Goal: Task Accomplishment & Management: Use online tool/utility

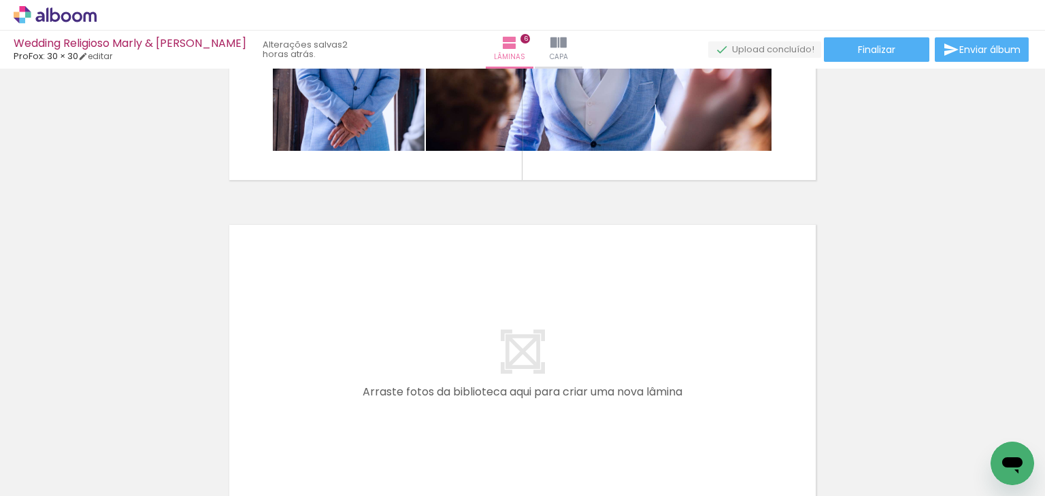
scroll to position [0, 1317]
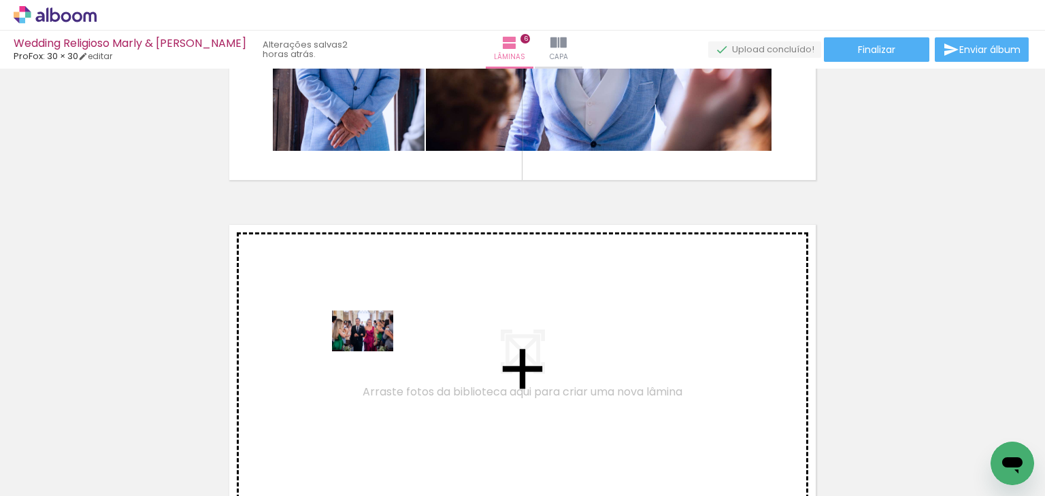
drag, startPoint x: 358, startPoint y: 448, endPoint x: 373, endPoint y: 352, distance: 97.1
click at [373, 352] on quentale-workspace at bounding box center [522, 248] width 1045 height 496
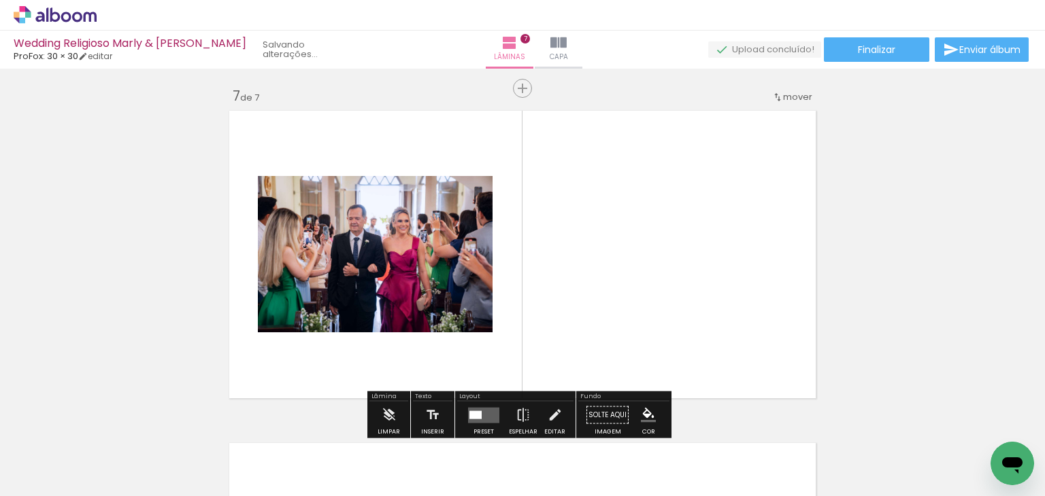
scroll to position [2013, 0]
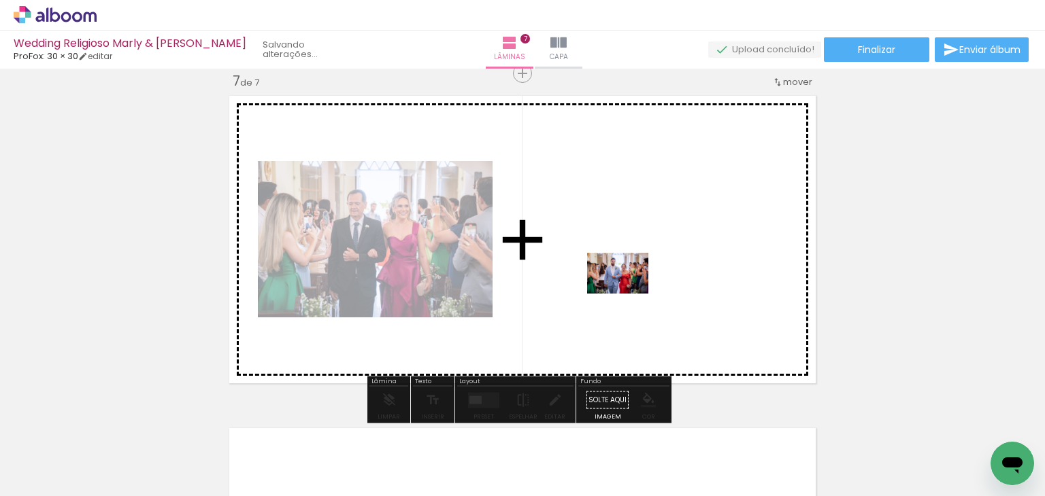
drag, startPoint x: 568, startPoint y: 456, endPoint x: 628, endPoint y: 294, distance: 173.2
click at [628, 294] on quentale-workspace at bounding box center [522, 248] width 1045 height 496
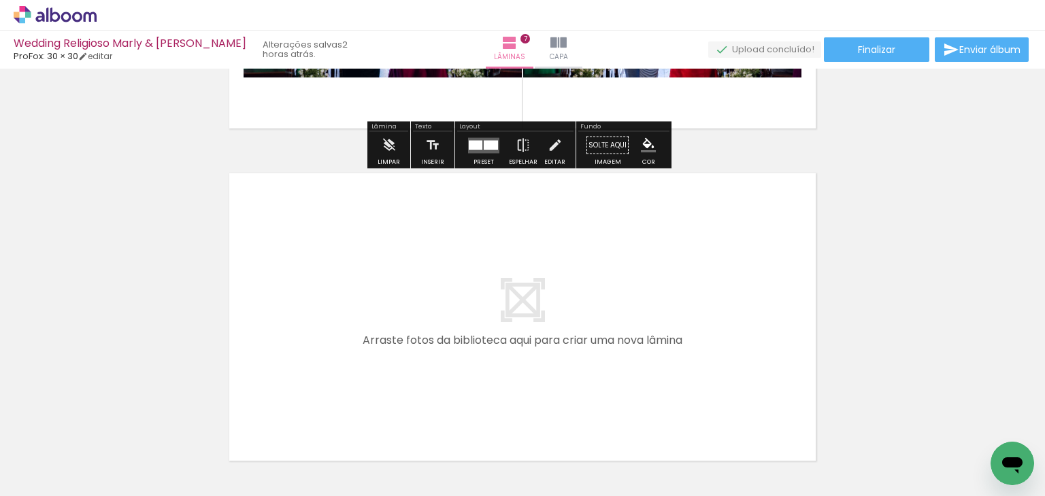
scroll to position [2285, 0]
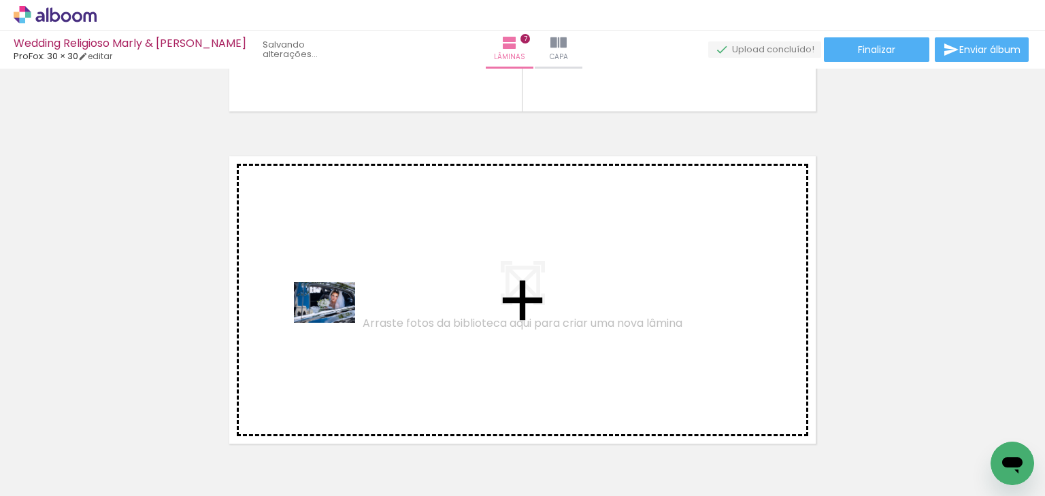
drag, startPoint x: 357, startPoint y: 455, endPoint x: 335, endPoint y: 323, distance: 133.8
click at [335, 323] on quentale-workspace at bounding box center [522, 248] width 1045 height 496
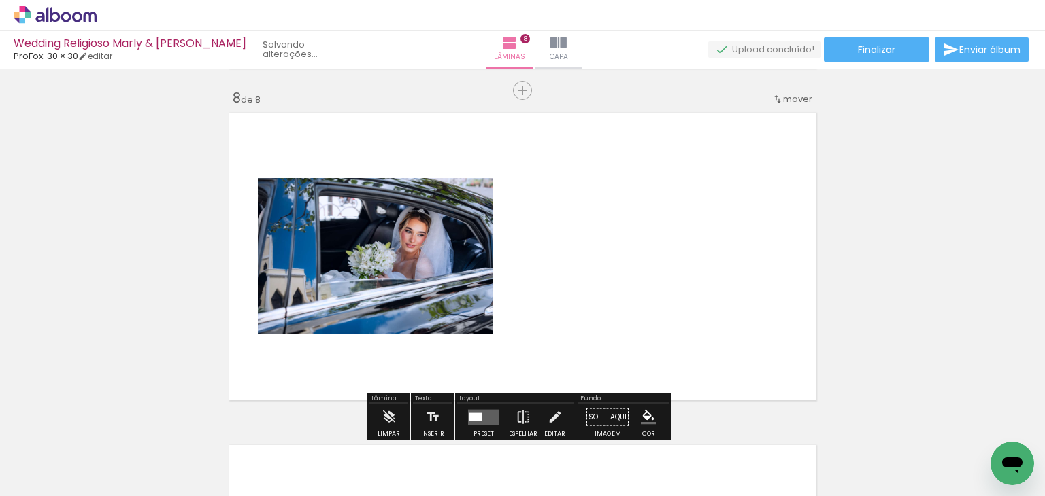
scroll to position [2345, 0]
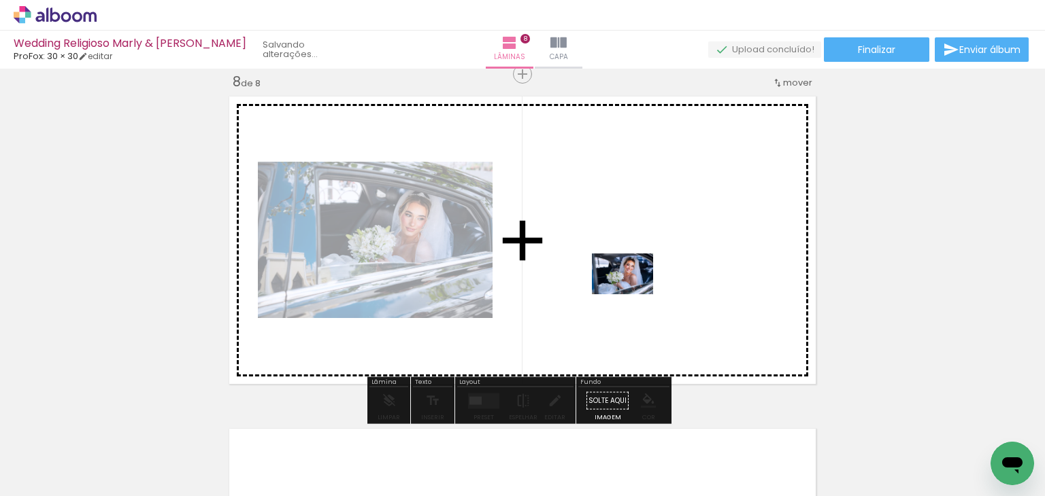
drag, startPoint x: 426, startPoint y: 463, endPoint x: 633, endPoint y: 294, distance: 266.3
click at [633, 294] on quentale-workspace at bounding box center [522, 248] width 1045 height 496
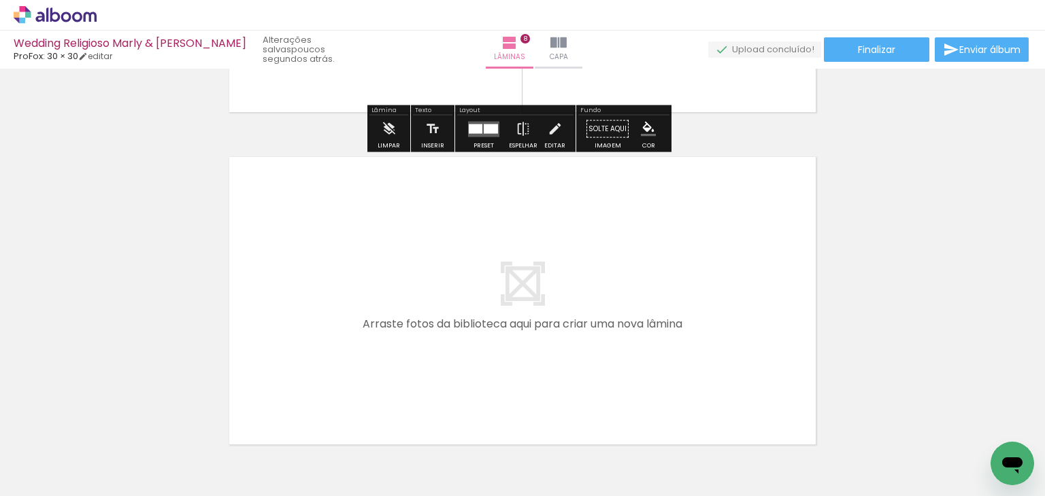
scroll to position [2617, 0]
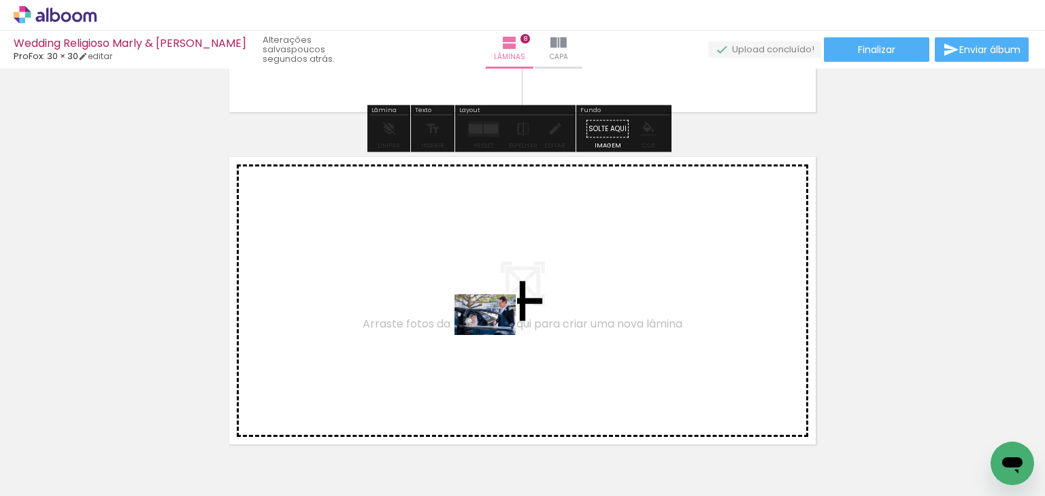
drag, startPoint x: 517, startPoint y: 466, endPoint x: 495, endPoint y: 335, distance: 132.4
click at [495, 335] on quentale-workspace at bounding box center [522, 248] width 1045 height 496
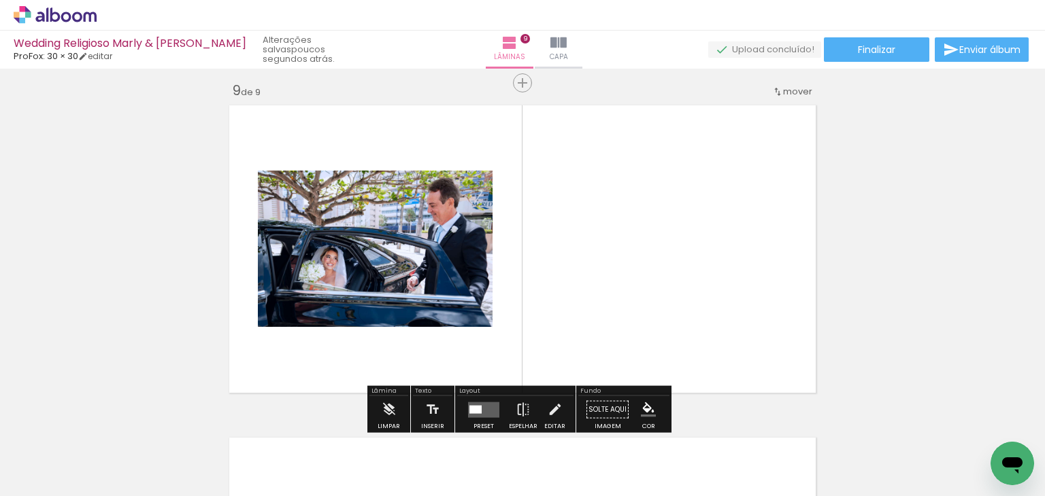
scroll to position [2678, 0]
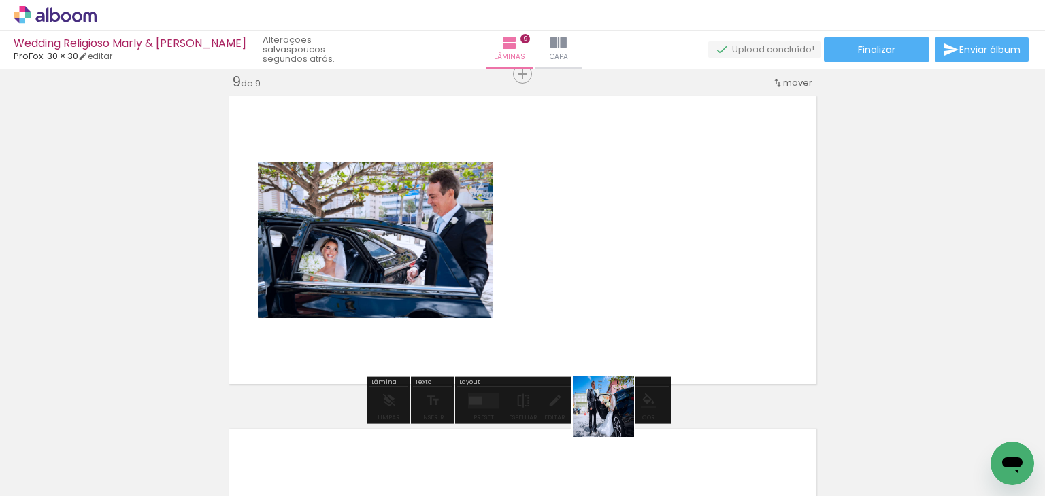
drag, startPoint x: 613, startPoint y: 417, endPoint x: 690, endPoint y: 294, distance: 144.8
click at [690, 294] on quentale-workspace at bounding box center [522, 248] width 1045 height 496
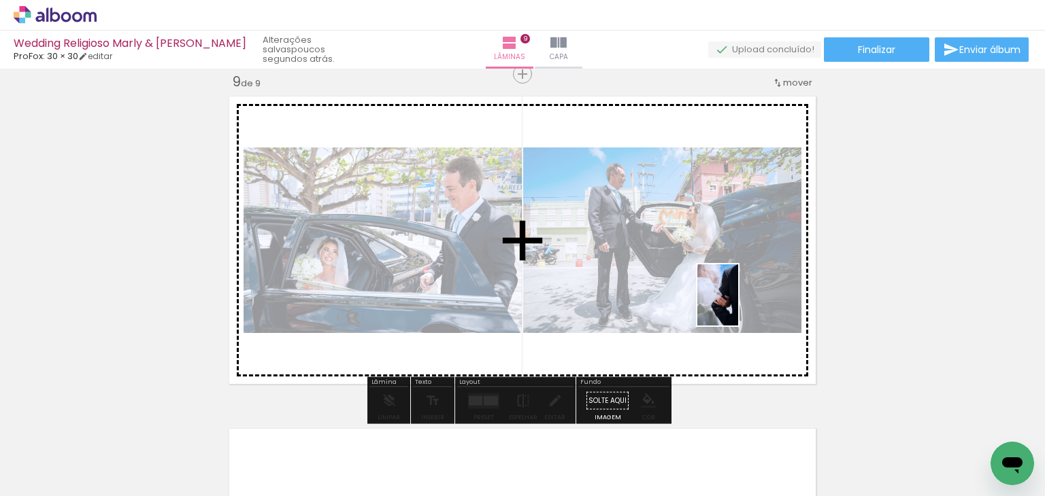
drag, startPoint x: 664, startPoint y: 448, endPoint x: 738, endPoint y: 305, distance: 160.6
click at [738, 305] on quentale-workspace at bounding box center [522, 248] width 1045 height 496
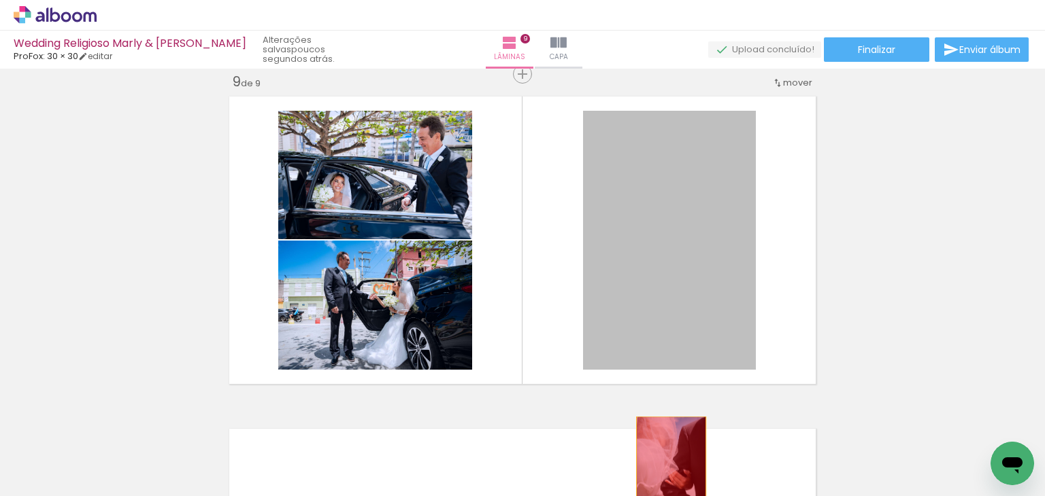
drag, startPoint x: 711, startPoint y: 232, endPoint x: 666, endPoint y: 469, distance: 240.9
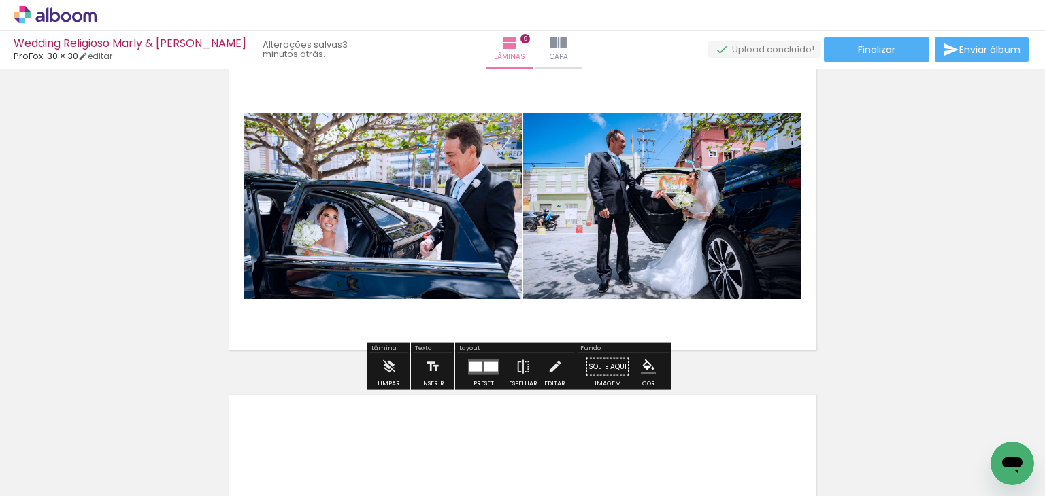
scroll to position [2628, 0]
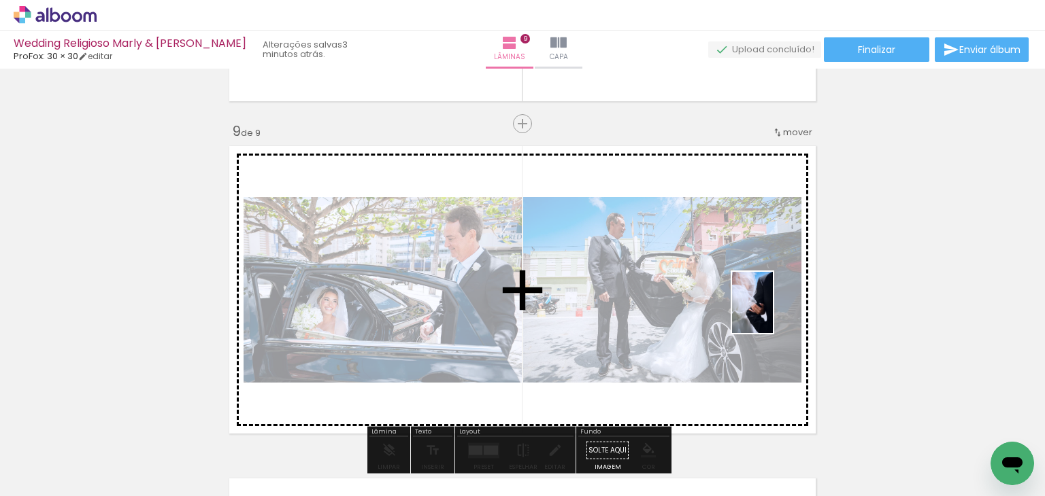
drag, startPoint x: 666, startPoint y: 471, endPoint x: 773, endPoint y: 313, distance: 191.1
click at [773, 313] on quentale-workspace at bounding box center [522, 248] width 1045 height 496
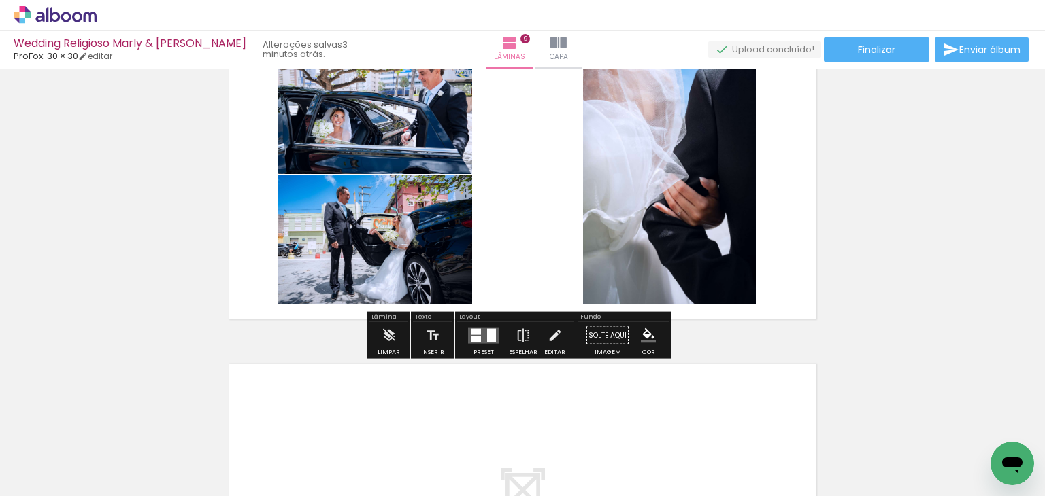
scroll to position [2696, 0]
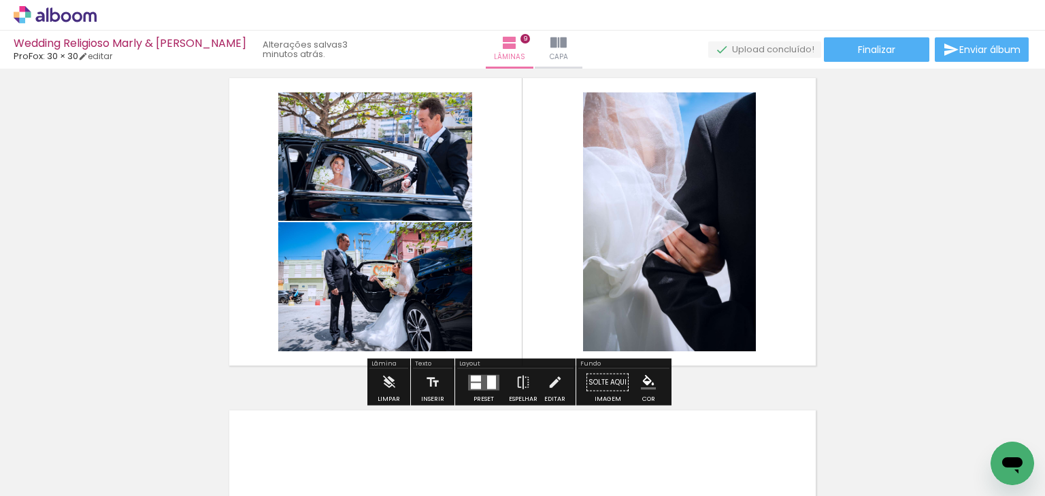
click at [475, 383] on div at bounding box center [476, 386] width 10 height 6
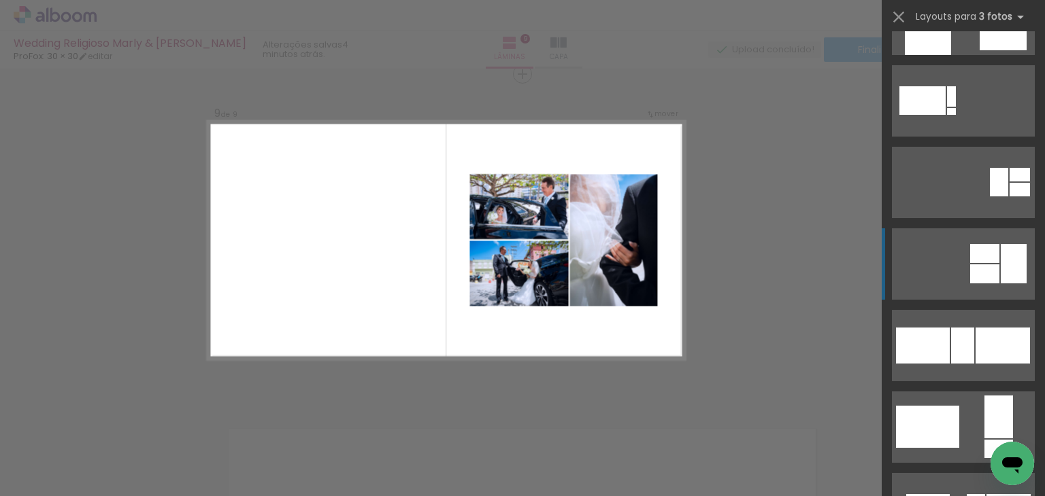
scroll to position [816, 0]
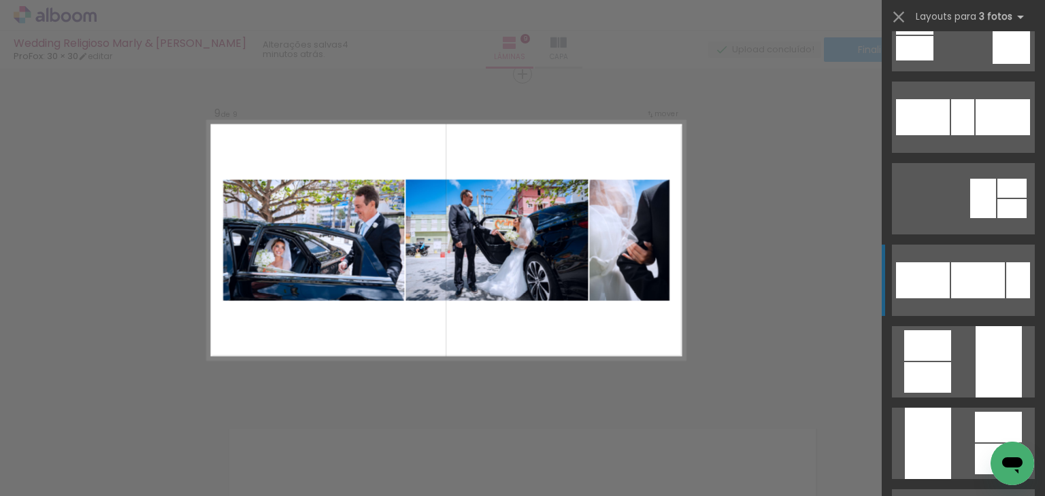
scroll to position [1360, 0]
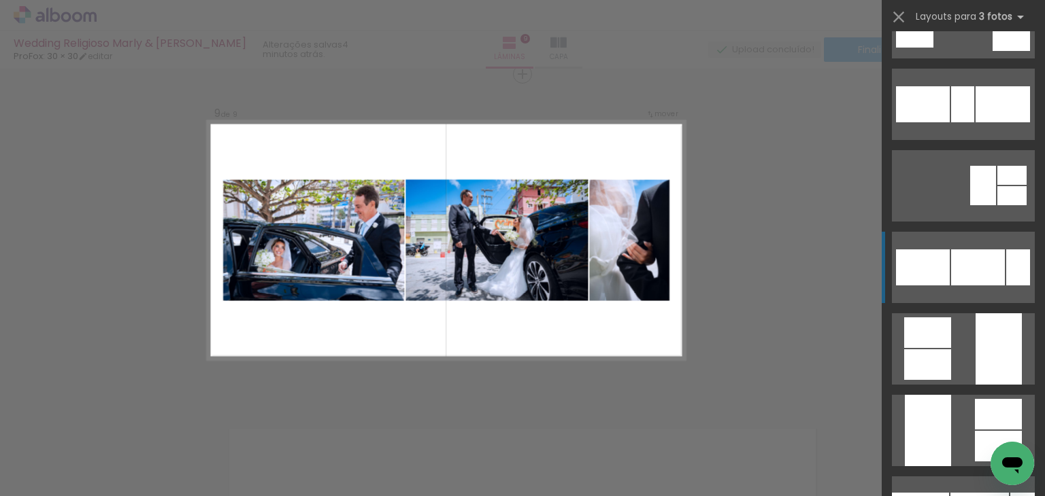
click at [960, 270] on div at bounding box center [978, 268] width 54 height 36
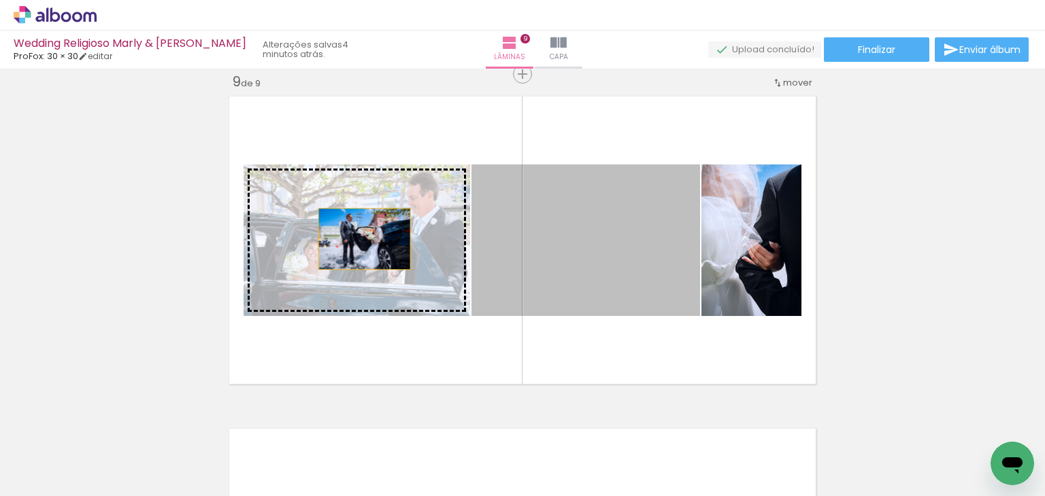
drag, startPoint x: 562, startPoint y: 234, endPoint x: 359, endPoint y: 239, distance: 202.7
click at [0, 0] on slot at bounding box center [0, 0] width 0 height 0
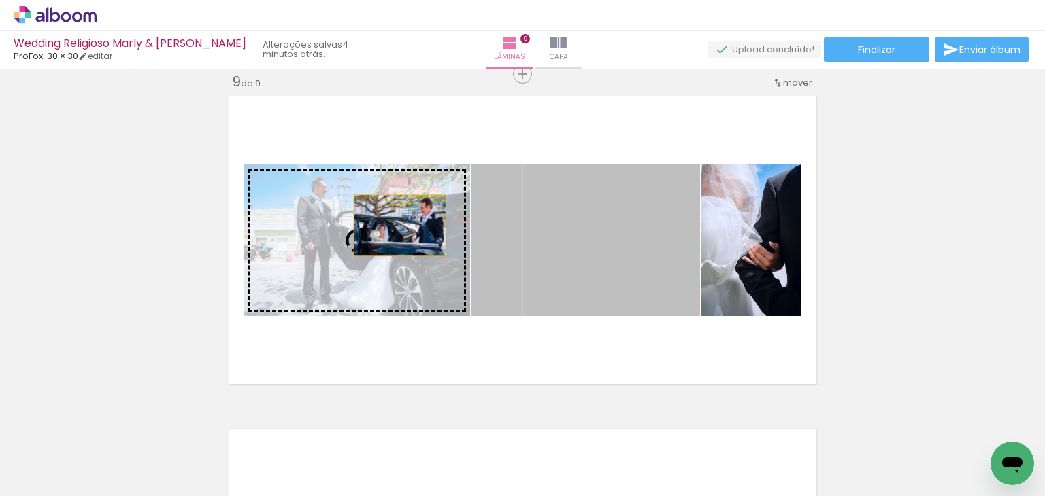
drag, startPoint x: 624, startPoint y: 222, endPoint x: 394, endPoint y: 225, distance: 229.2
click at [0, 0] on slot at bounding box center [0, 0] width 0 height 0
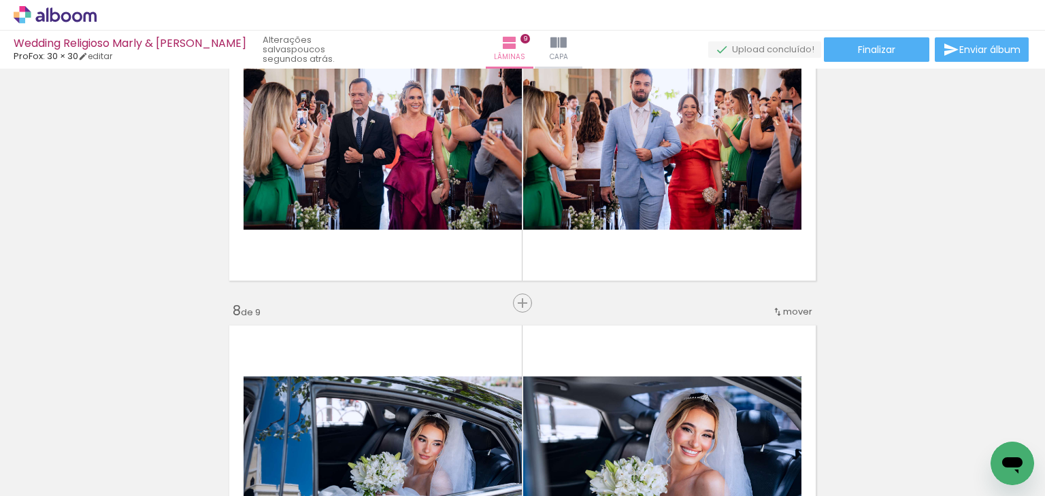
scroll to position [2066, 0]
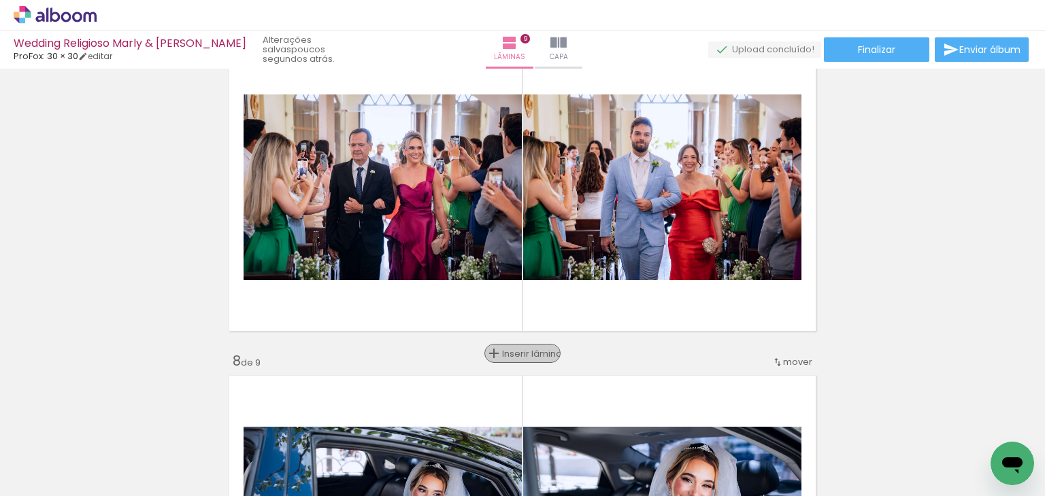
click at [521, 352] on span "Inserir lâmina" at bounding box center [528, 354] width 53 height 9
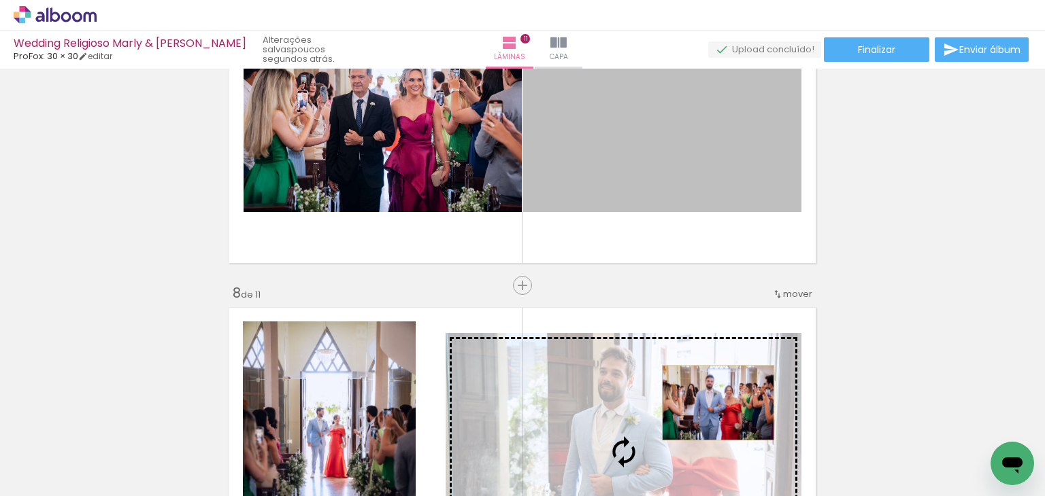
scroll to position [0, 1928]
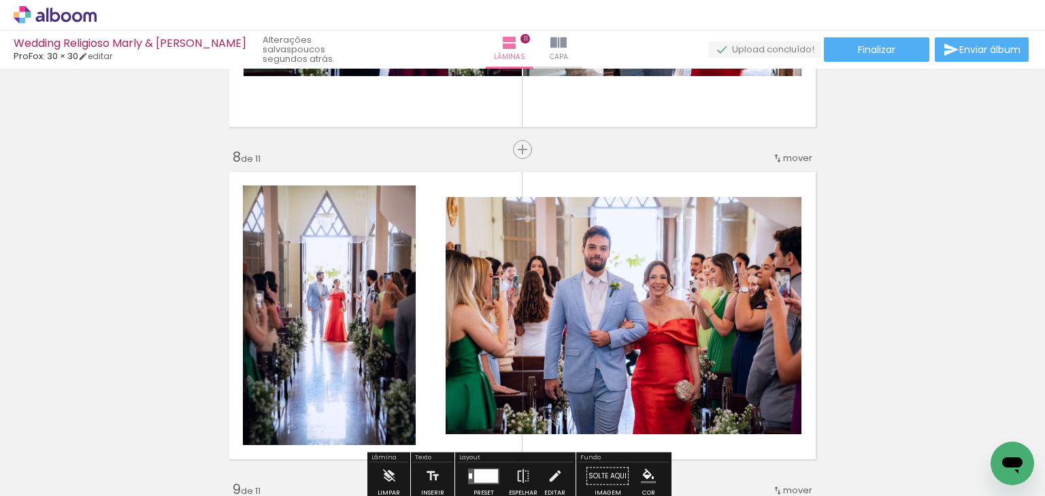
scroll to position [2134, 0]
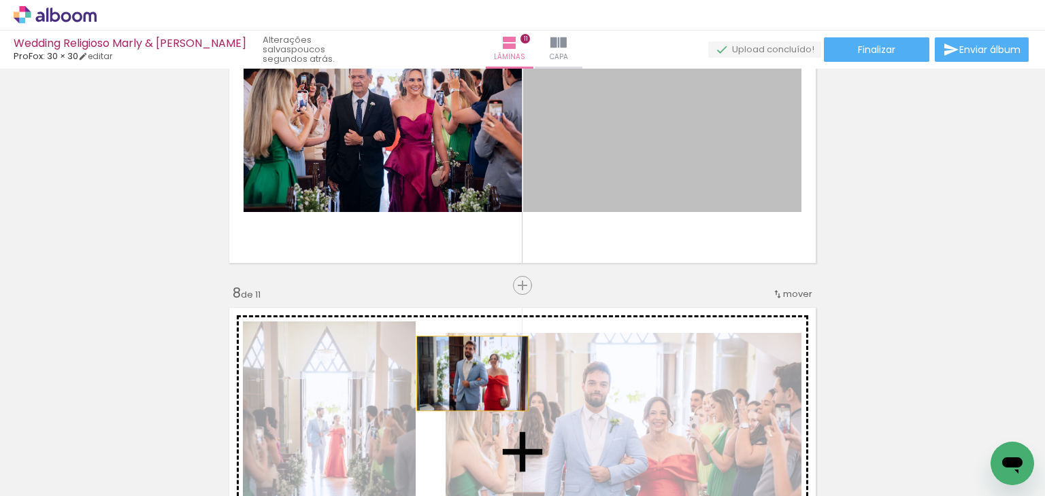
drag, startPoint x: 757, startPoint y: 175, endPoint x: 467, endPoint y: 373, distance: 351.3
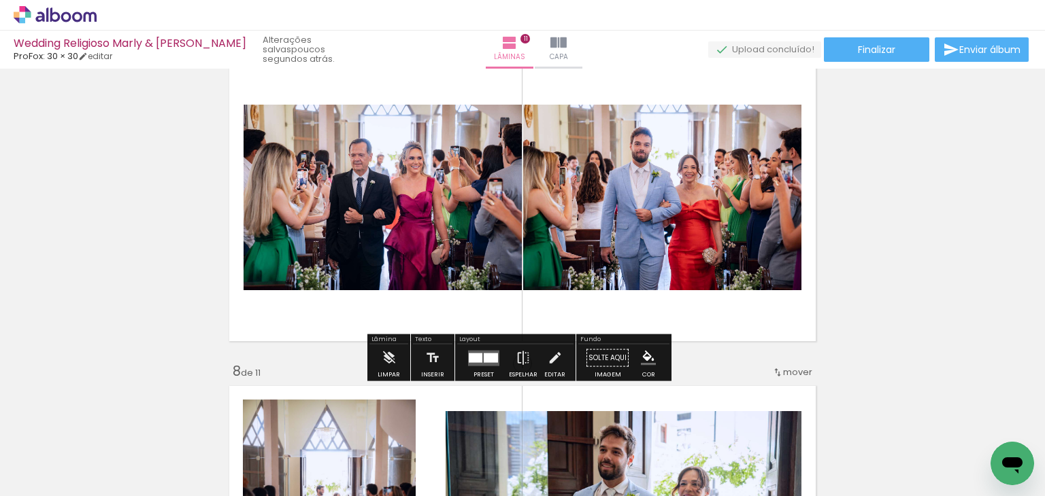
scroll to position [2202, 0]
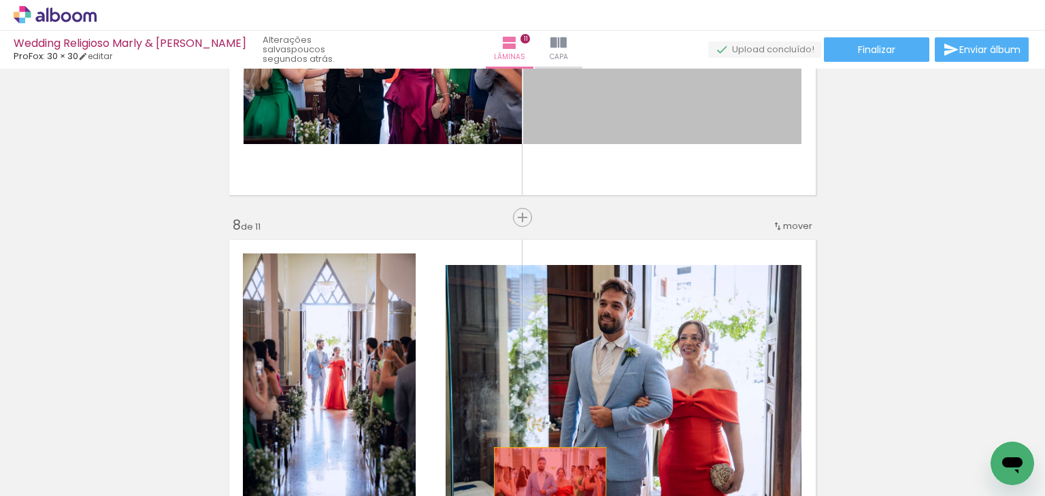
drag, startPoint x: 693, startPoint y: 112, endPoint x: 539, endPoint y: 480, distance: 398.8
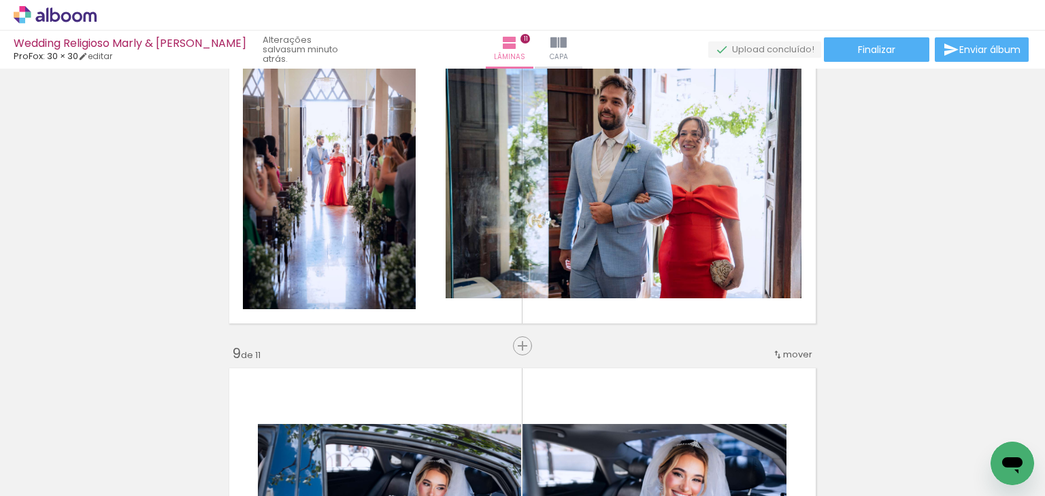
scroll to position [0, 1273]
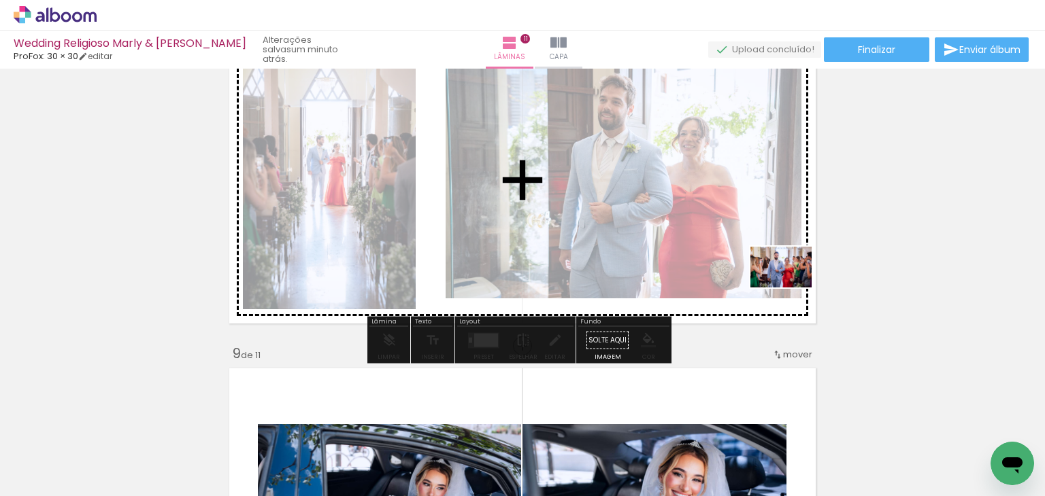
drag, startPoint x: 618, startPoint y: 460, endPoint x: 791, endPoint y: 288, distance: 244.3
click at [791, 288] on quentale-workspace at bounding box center [522, 248] width 1045 height 496
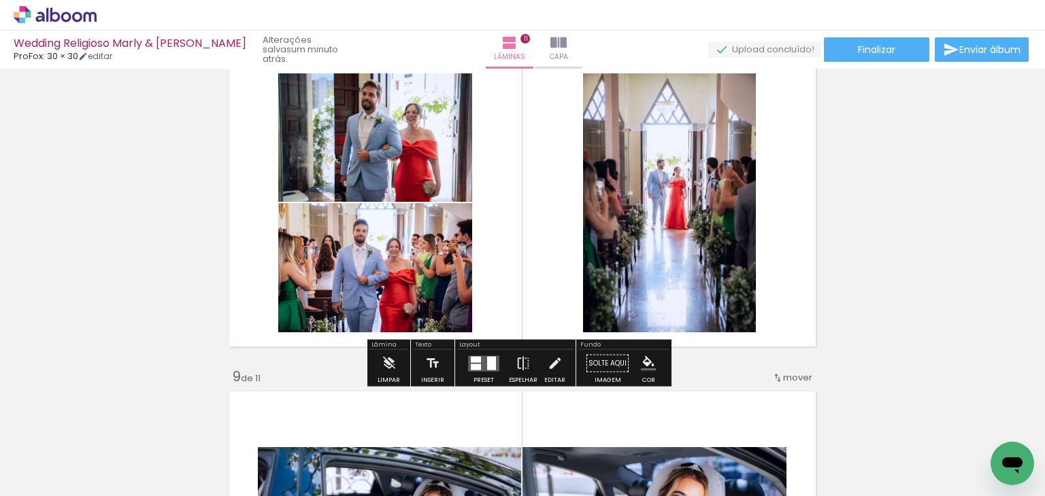
scroll to position [2406, 0]
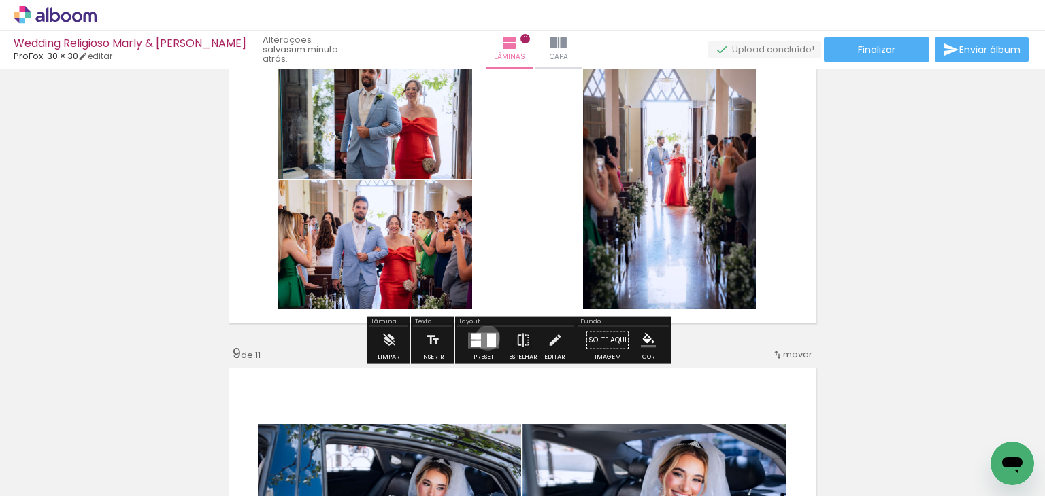
click at [487, 337] on div at bounding box center [491, 340] width 9 height 14
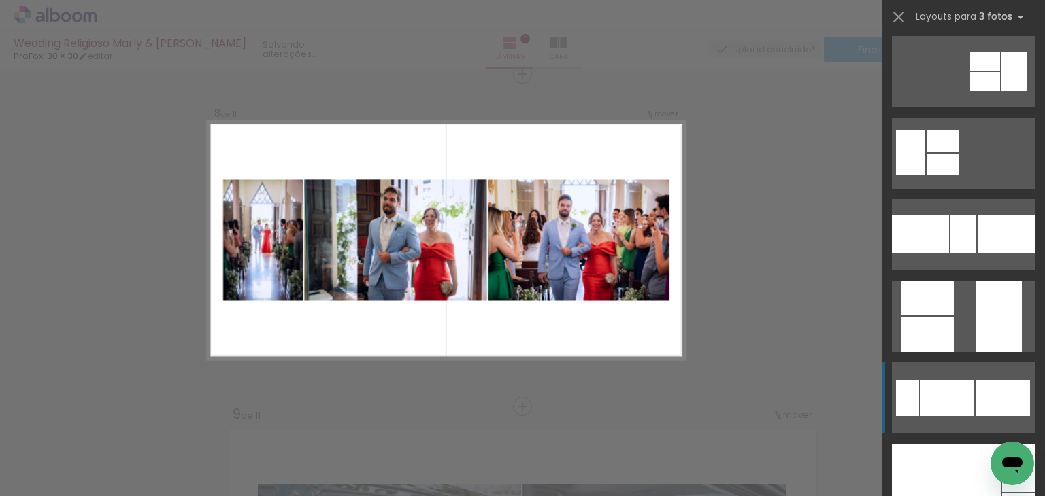
scroll to position [272, 0]
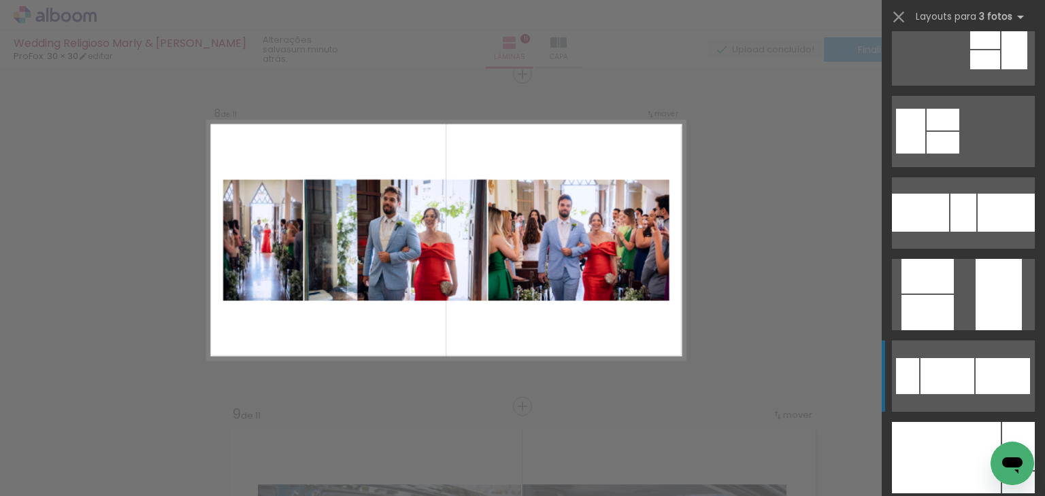
click at [935, 366] on div at bounding box center [947, 376] width 54 height 36
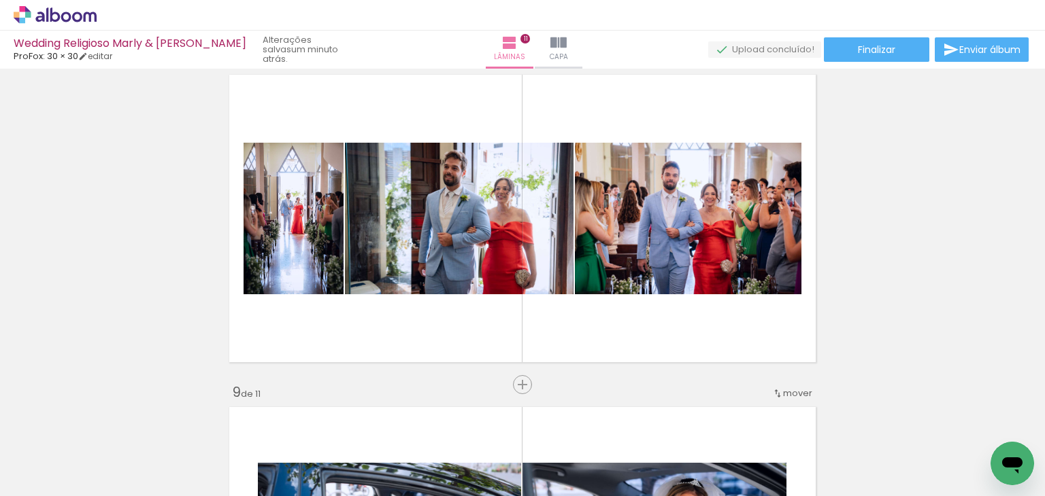
scroll to position [2448, 0]
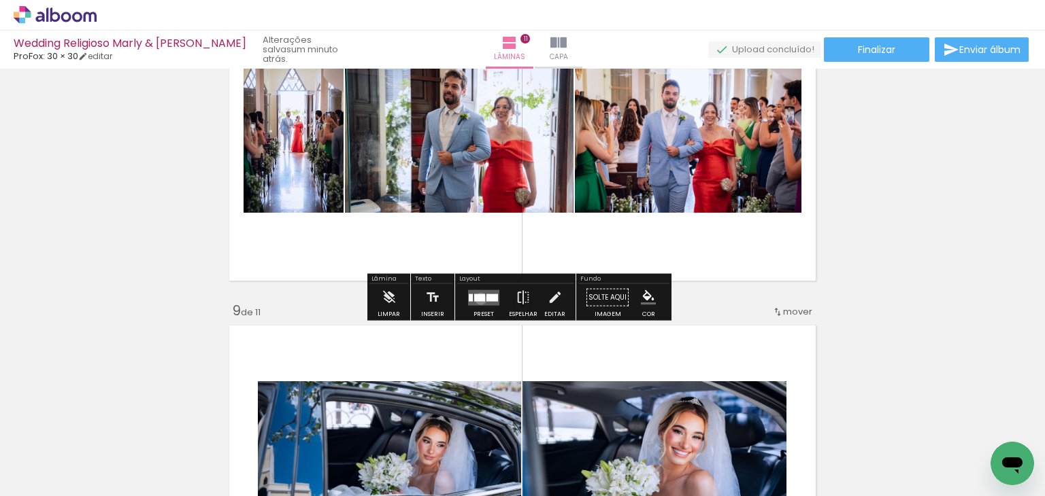
click at [477, 299] on div at bounding box center [479, 297] width 11 height 7
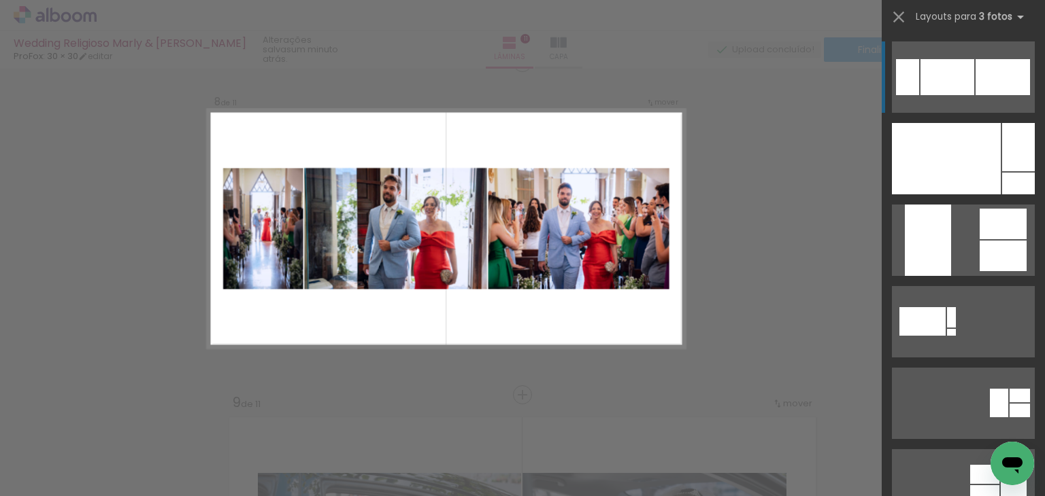
scroll to position [2345, 0]
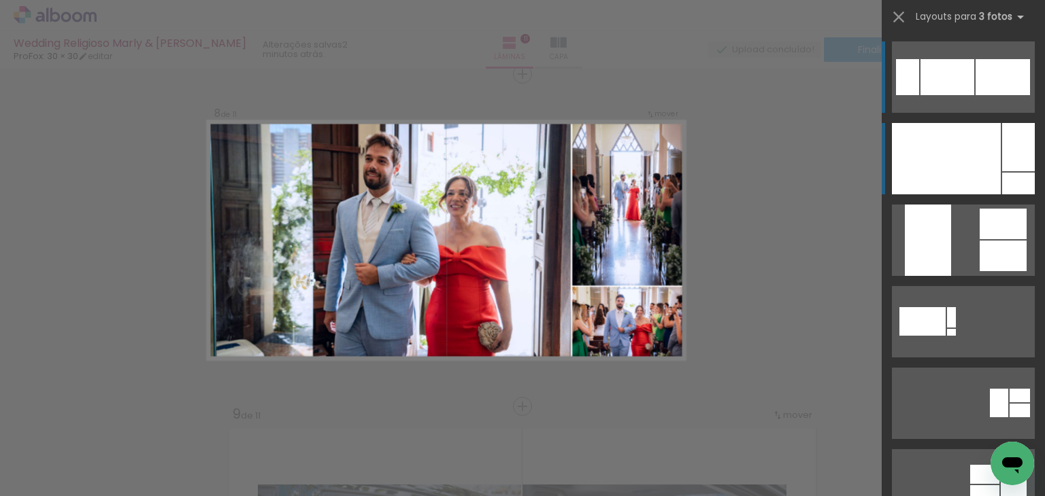
click at [964, 154] on div at bounding box center [946, 158] width 109 height 71
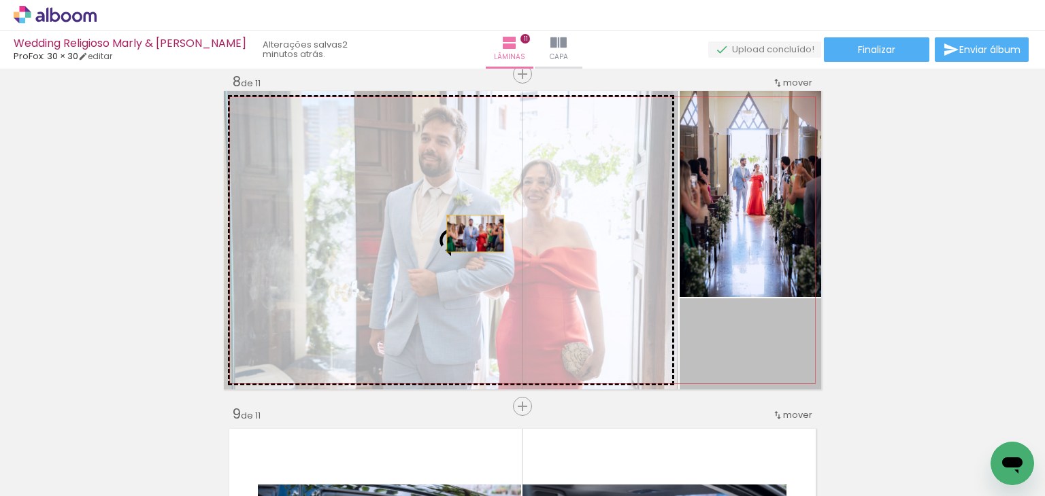
drag, startPoint x: 739, startPoint y: 351, endPoint x: 469, endPoint y: 233, distance: 293.9
click at [0, 0] on slot at bounding box center [0, 0] width 0 height 0
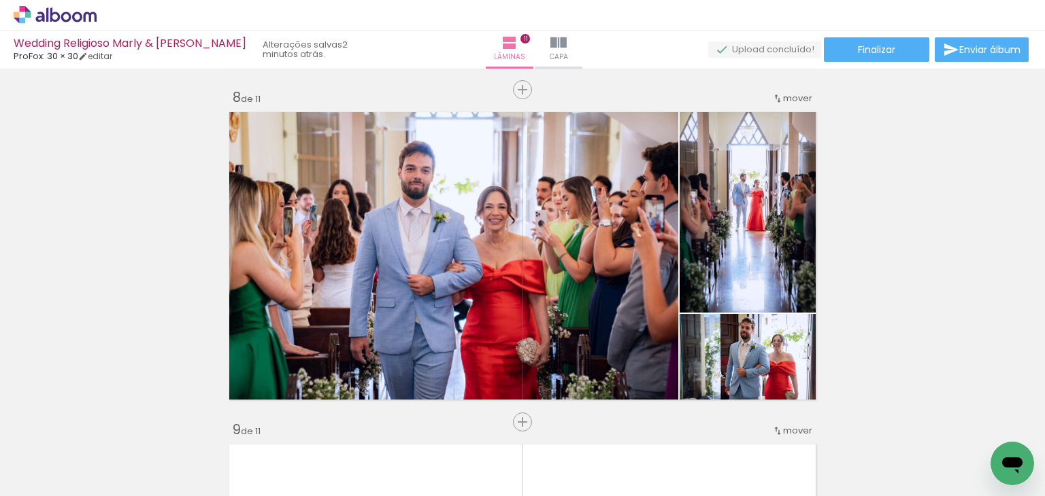
scroll to position [2413, 0]
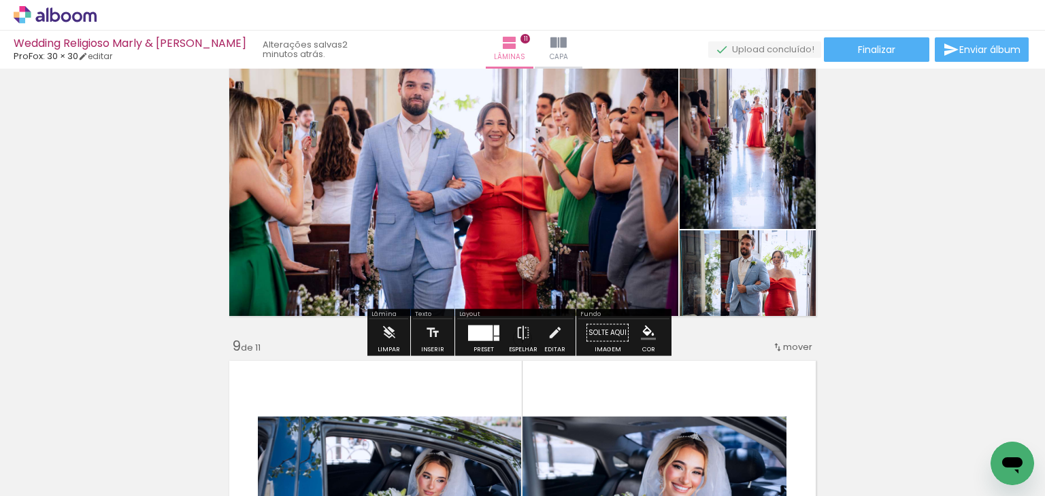
click at [475, 327] on div at bounding box center [480, 333] width 24 height 16
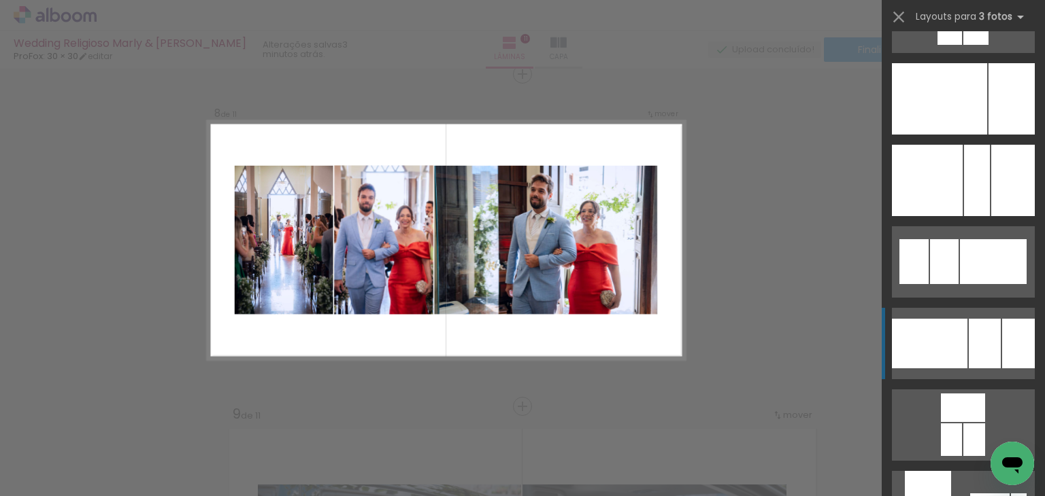
scroll to position [3918, 0]
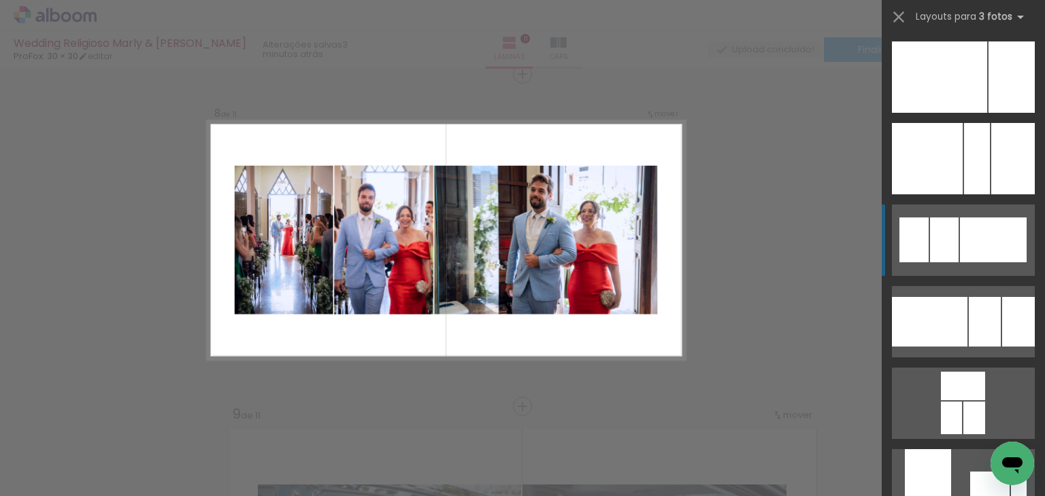
click at [947, 248] on div at bounding box center [944, 240] width 29 height 45
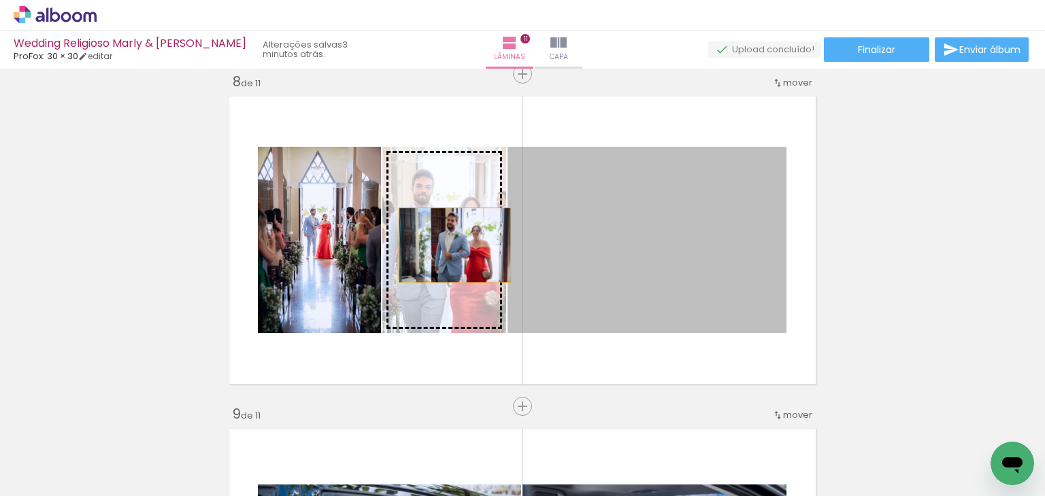
drag, startPoint x: 629, startPoint y: 249, endPoint x: 445, endPoint y: 242, distance: 184.4
click at [0, 0] on slot at bounding box center [0, 0] width 0 height 0
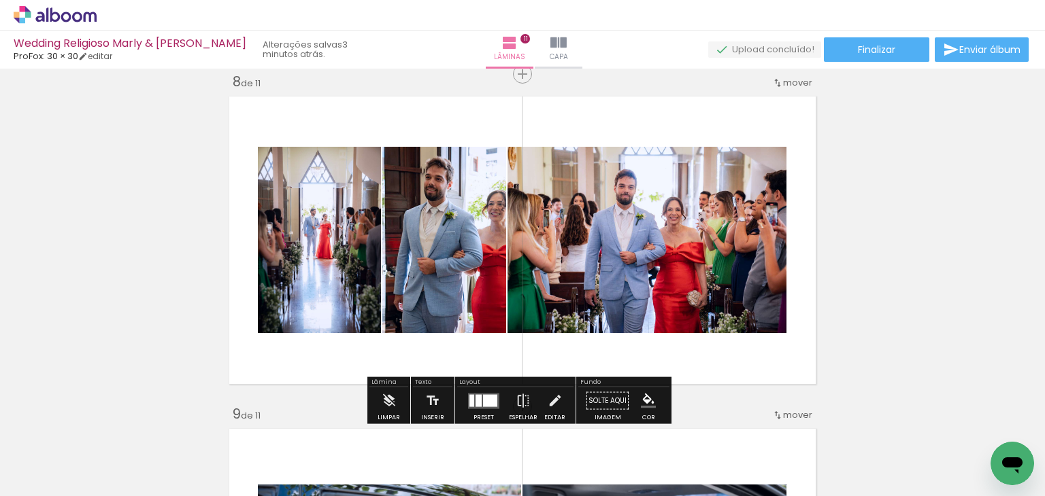
click at [478, 232] on quentale-photo at bounding box center [444, 240] width 124 height 186
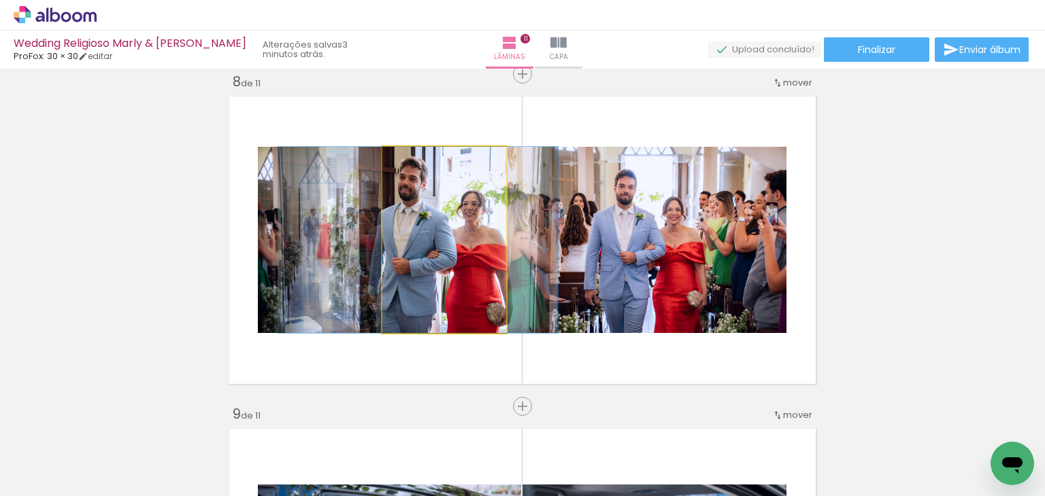
drag, startPoint x: 478, startPoint y: 232, endPoint x: 452, endPoint y: 241, distance: 27.3
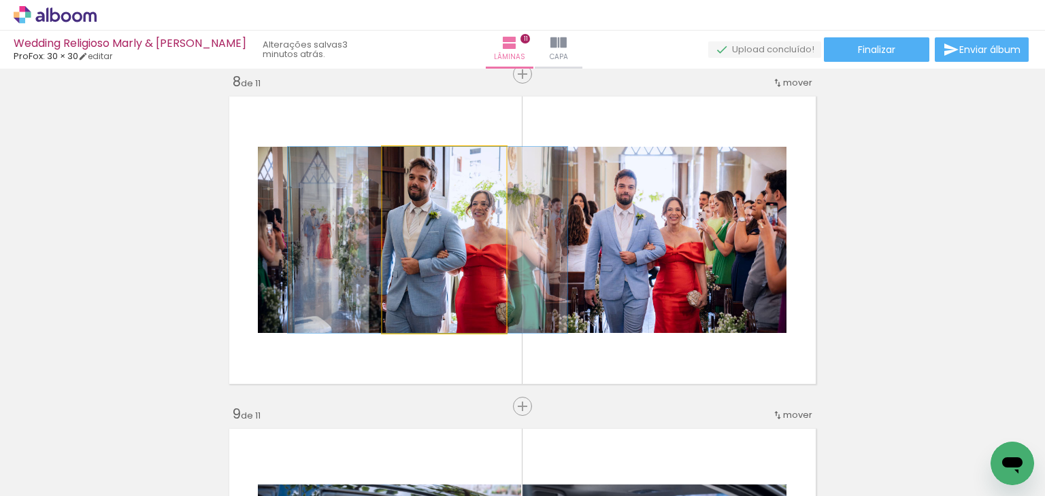
drag, startPoint x: 450, startPoint y: 234, endPoint x: 459, endPoint y: 233, distance: 9.5
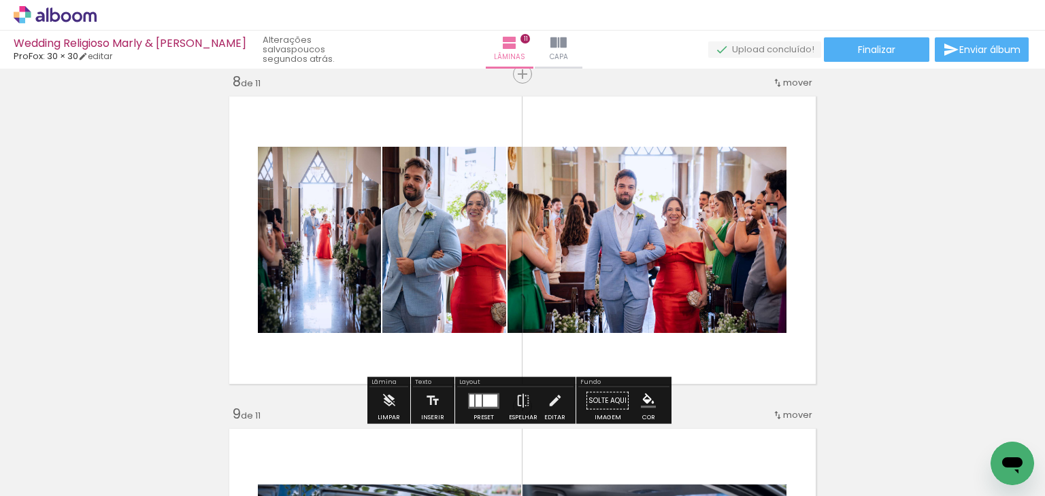
click at [475, 402] on div at bounding box center [478, 400] width 6 height 12
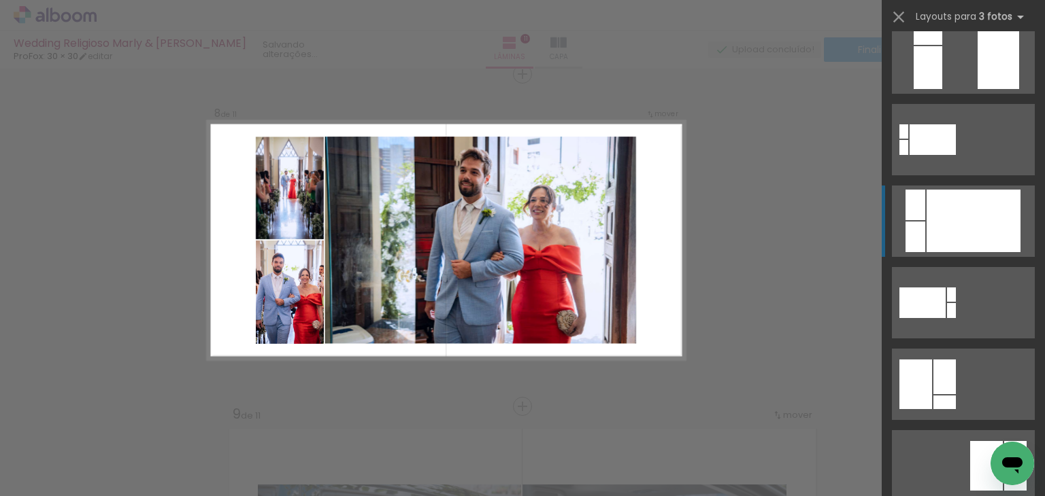
scroll to position [4625, 0]
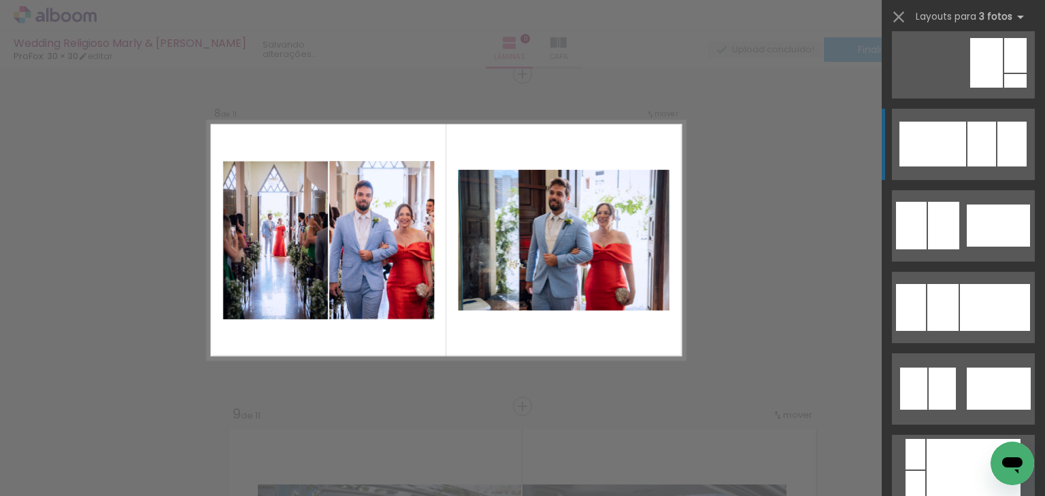
scroll to position [5033, 0]
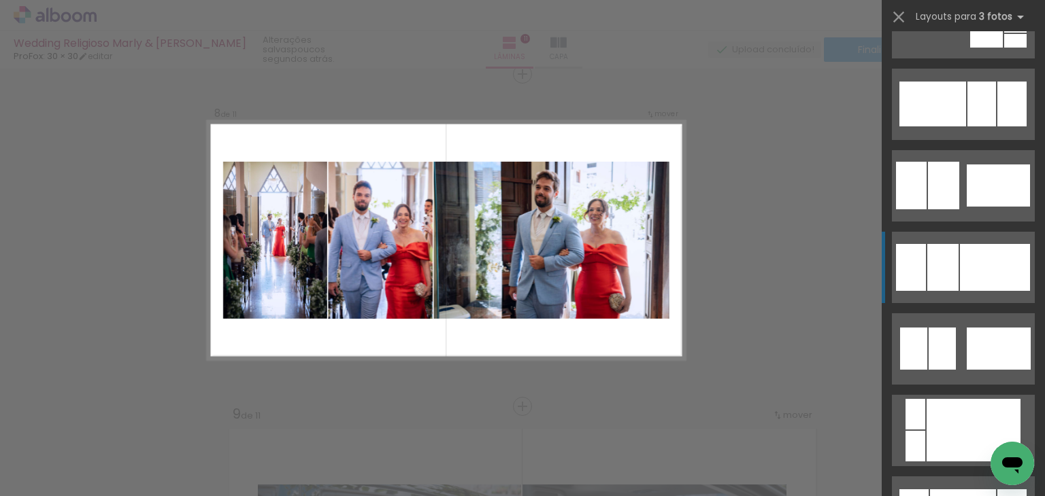
click at [947, 259] on div at bounding box center [942, 267] width 31 height 47
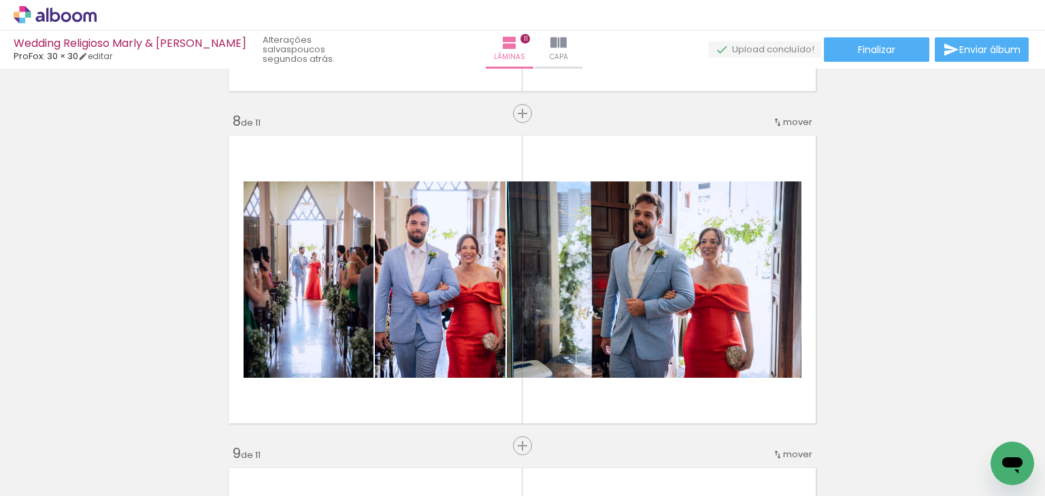
scroll to position [2413, 0]
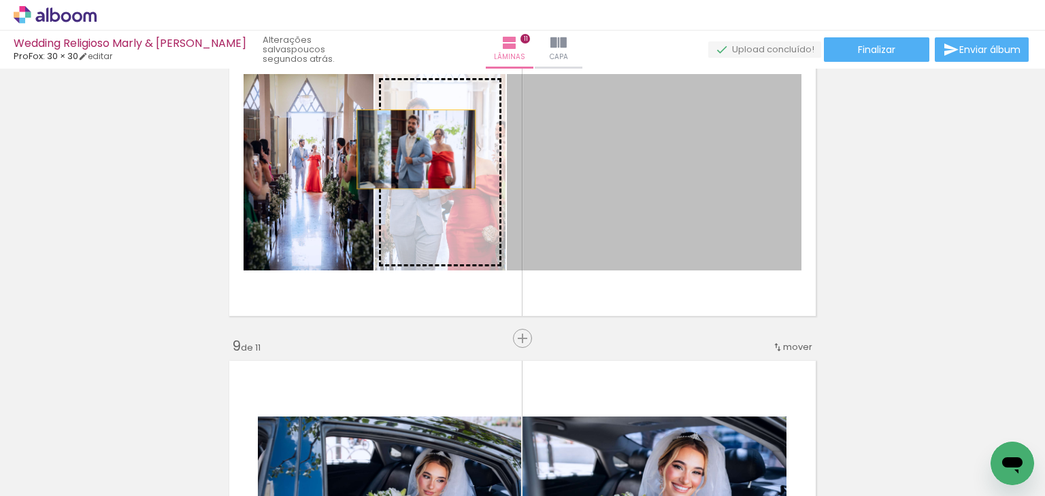
drag, startPoint x: 661, startPoint y: 147, endPoint x: 411, endPoint y: 149, distance: 250.3
click at [0, 0] on slot at bounding box center [0, 0] width 0 height 0
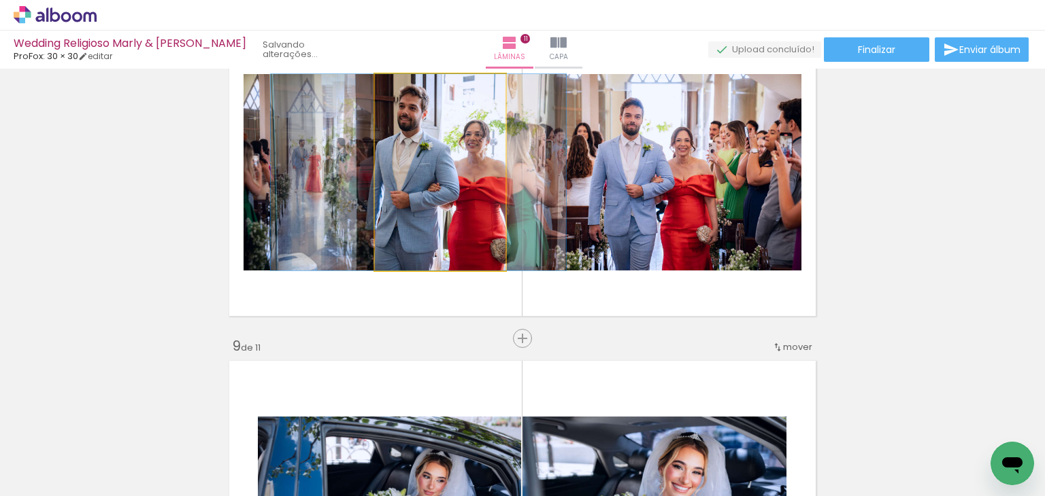
drag, startPoint x: 476, startPoint y: 176, endPoint x: 454, endPoint y: 182, distance: 22.4
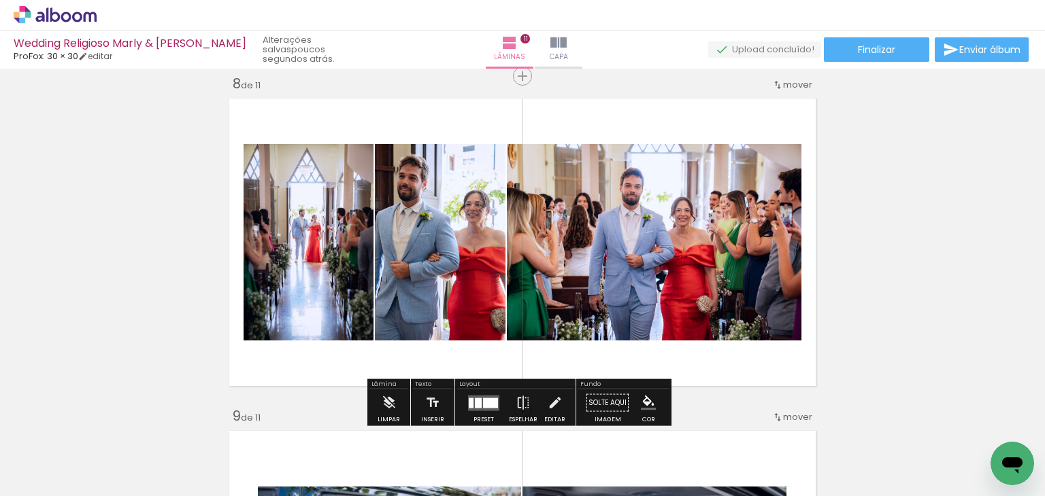
scroll to position [2345, 0]
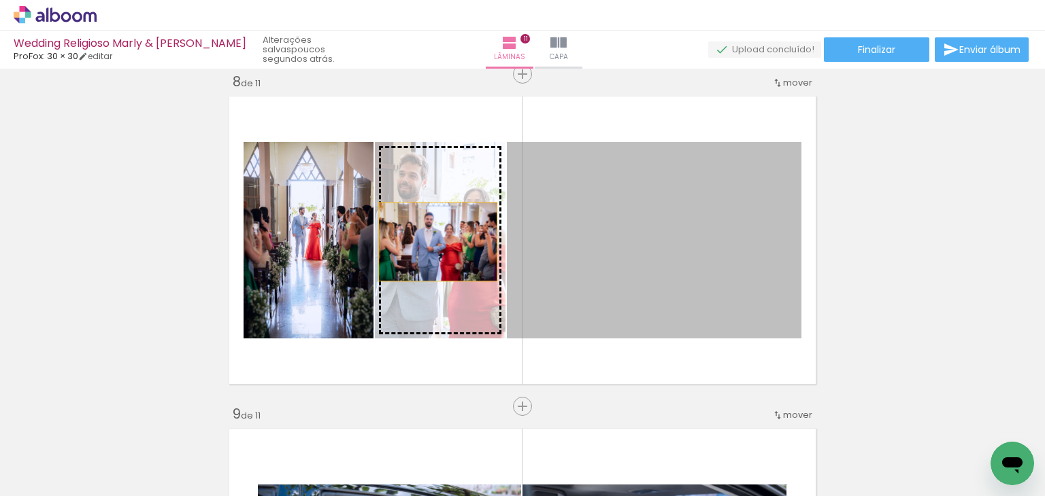
drag, startPoint x: 656, startPoint y: 231, endPoint x: 433, endPoint y: 241, distance: 223.3
click at [0, 0] on slot at bounding box center [0, 0] width 0 height 0
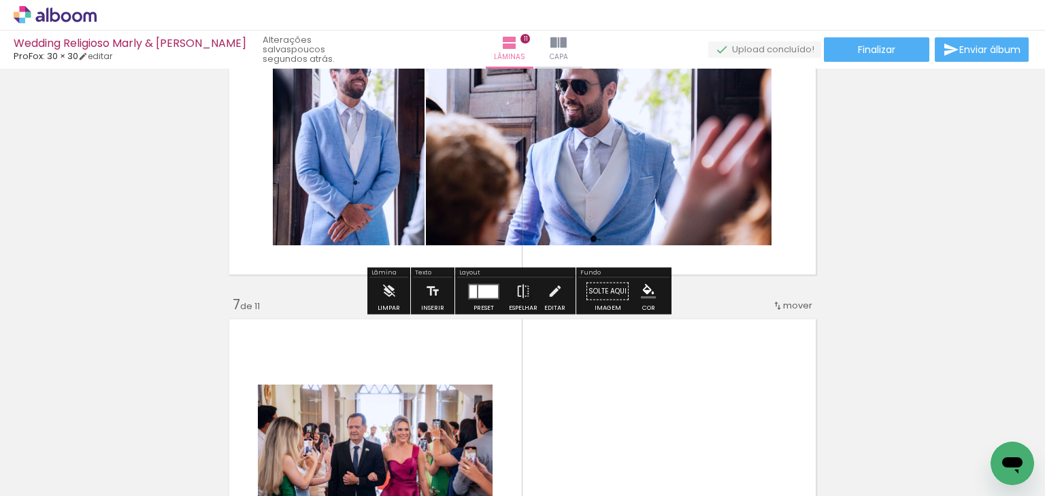
scroll to position [1869, 0]
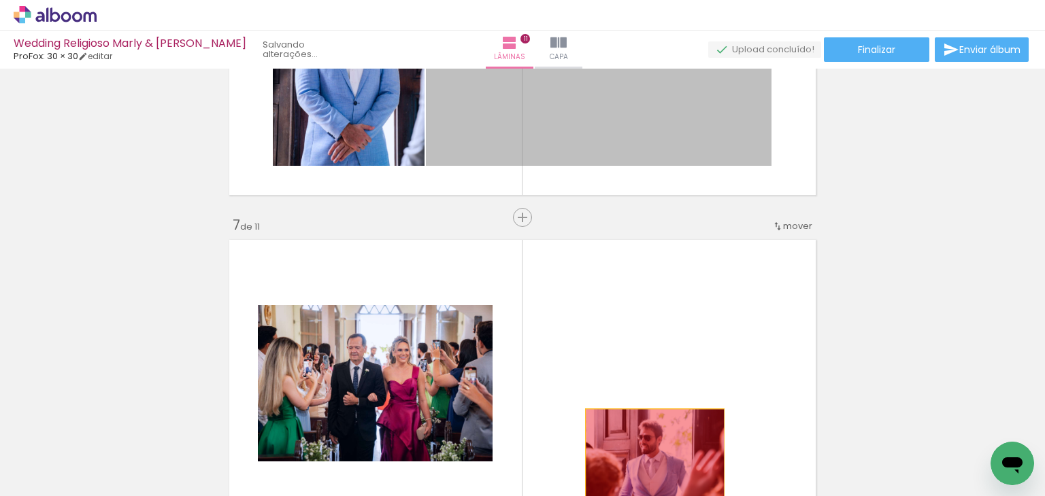
drag, startPoint x: 582, startPoint y: 119, endPoint x: 650, endPoint y: 455, distance: 342.7
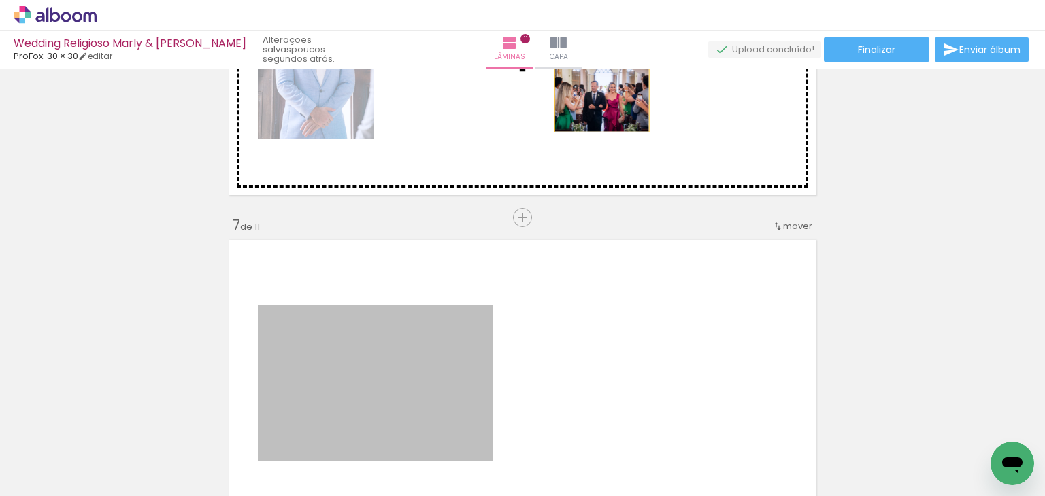
drag, startPoint x: 407, startPoint y: 360, endPoint x: 596, endPoint y: 100, distance: 321.9
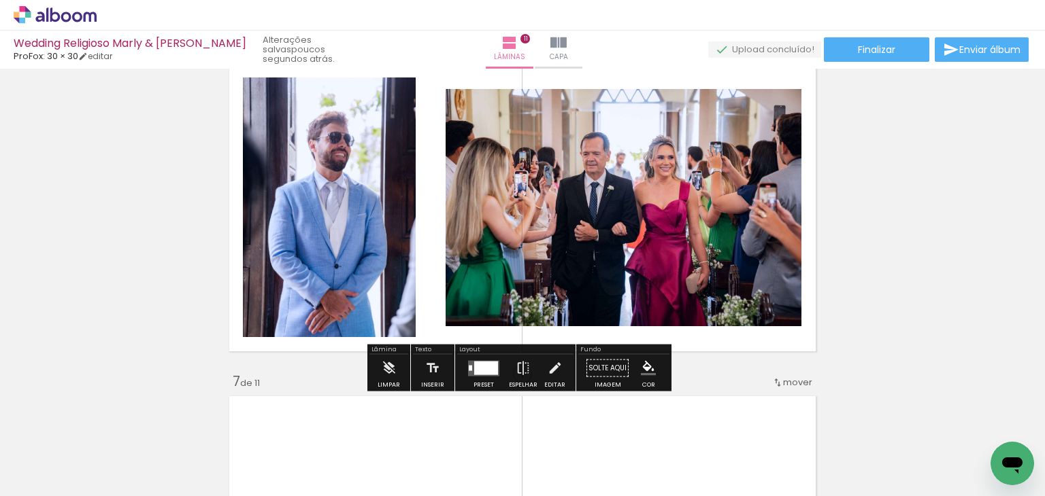
scroll to position [1733, 0]
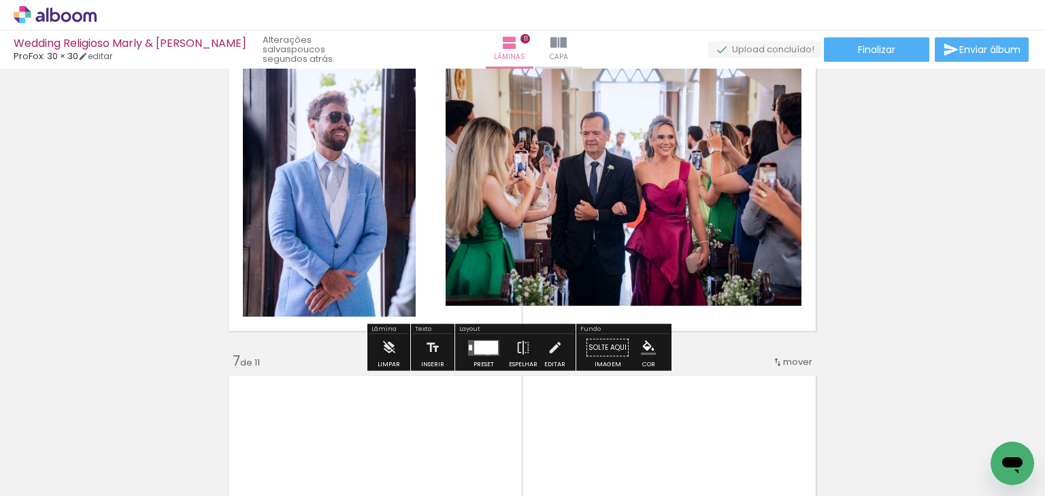
click at [484, 352] on div at bounding box center [486, 348] width 24 height 14
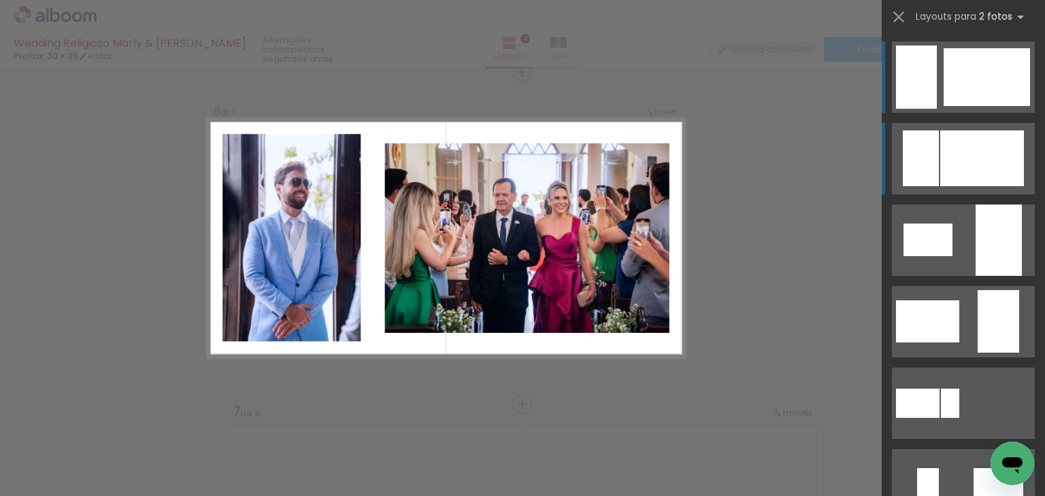
scroll to position [1680, 0]
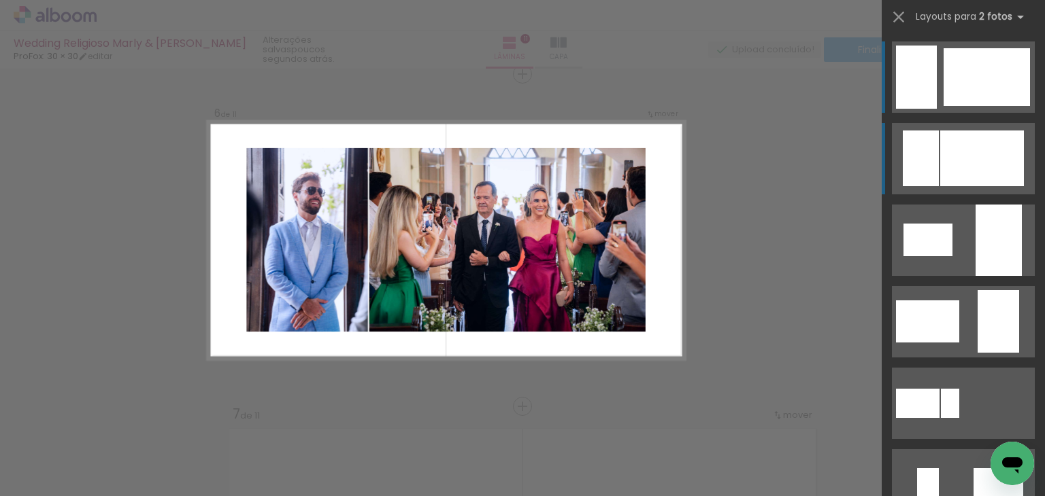
click at [960, 144] on div at bounding box center [982, 159] width 84 height 56
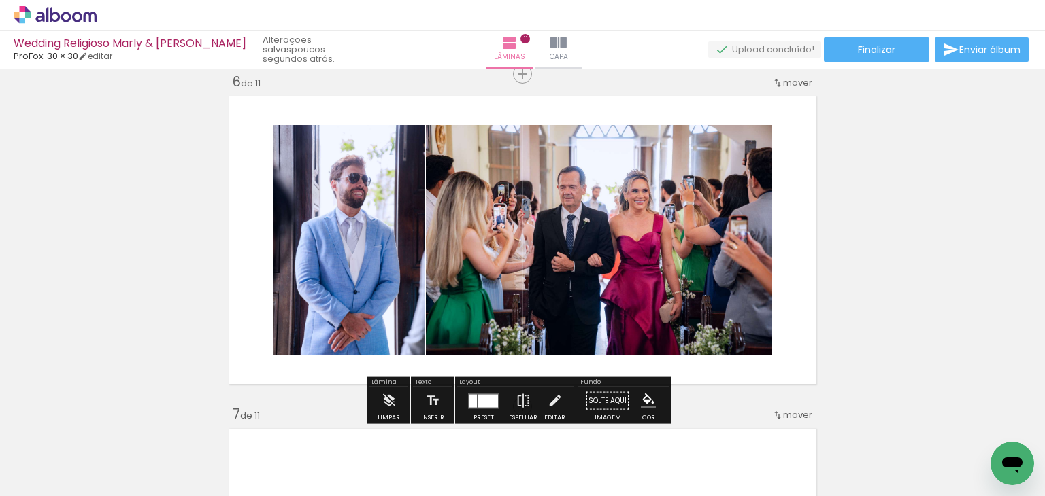
click at [852, 216] on div "Inserir lâmina 1 de 11 Inserir lâmina 2 de 11 Inserir lâmina 3 de 11 Inserir lâ…" at bounding box center [522, 390] width 1045 height 3992
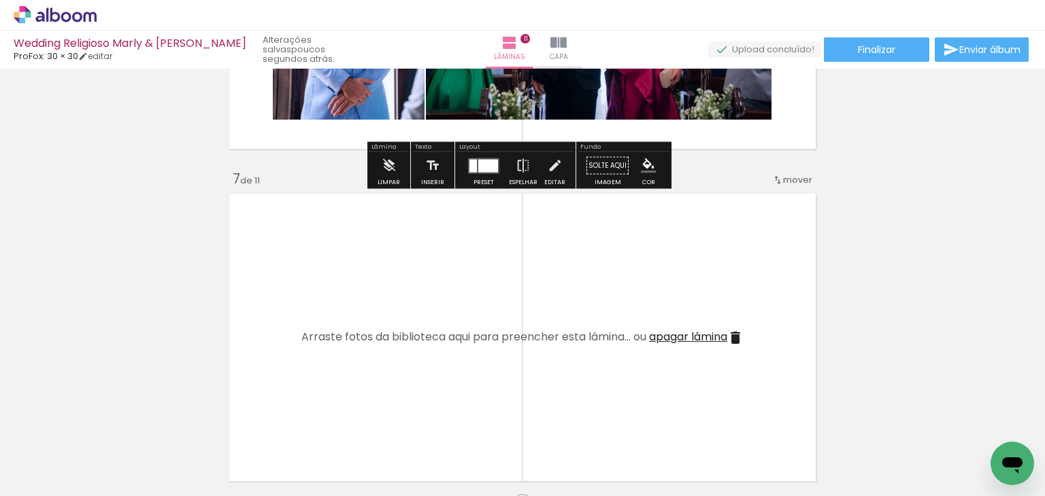
scroll to position [2020, 0]
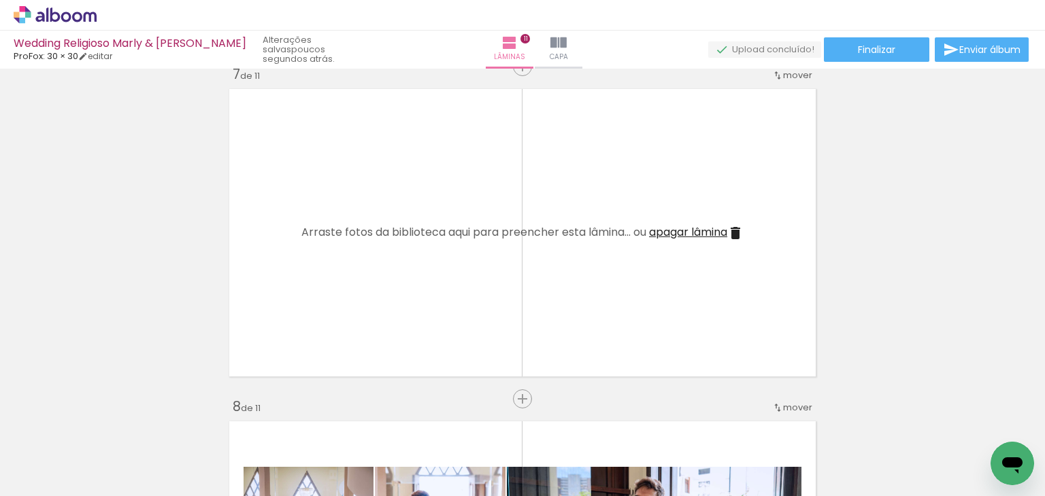
click at [735, 229] on iron-icon at bounding box center [735, 233] width 16 height 16
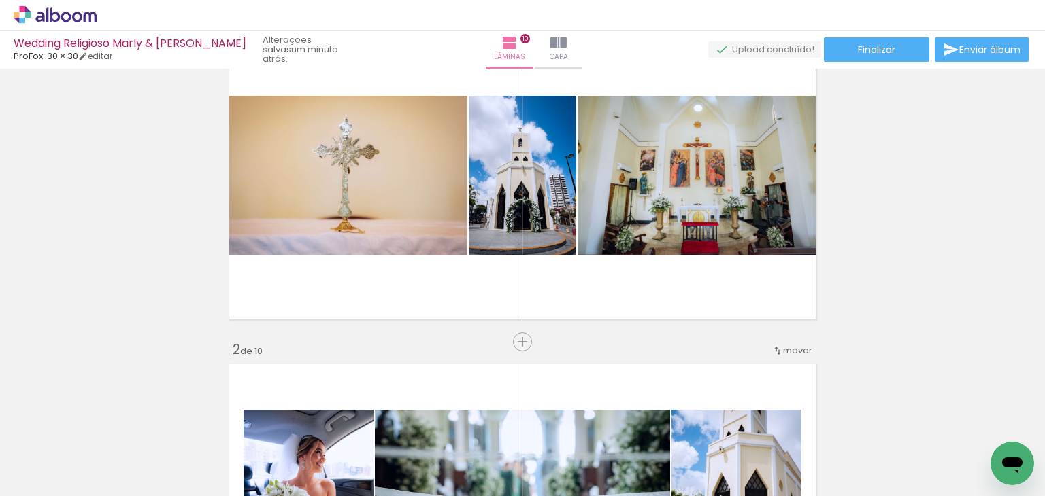
scroll to position [0, 0]
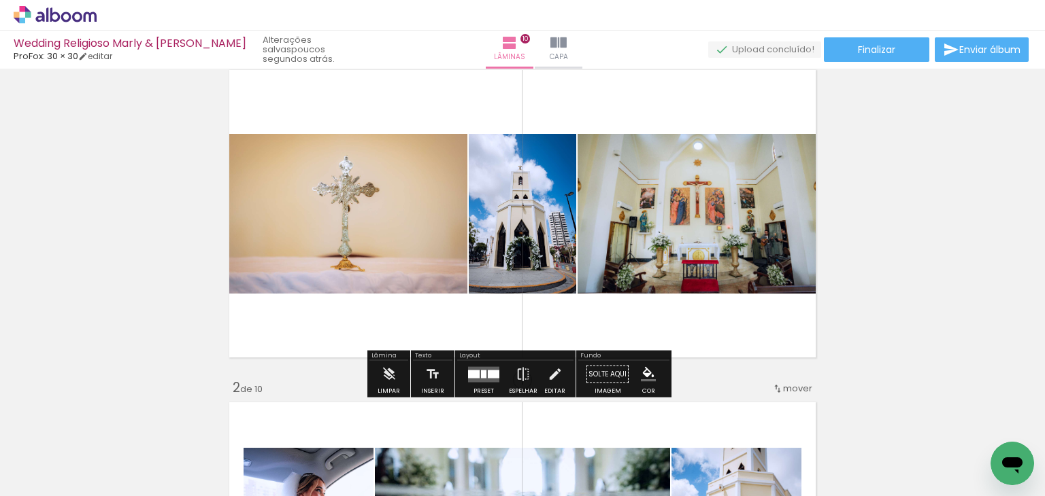
scroll to position [68, 0]
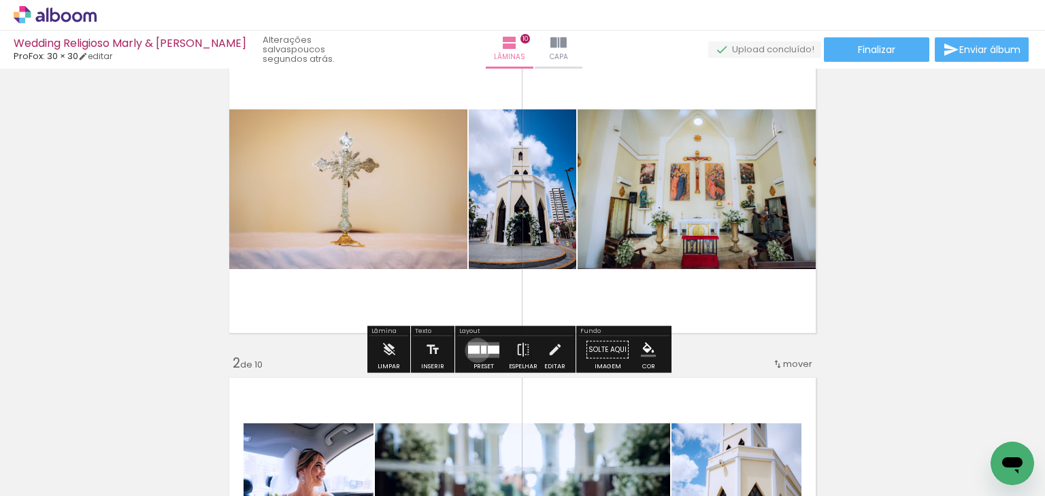
click at [474, 350] on div at bounding box center [474, 350] width 12 height 8
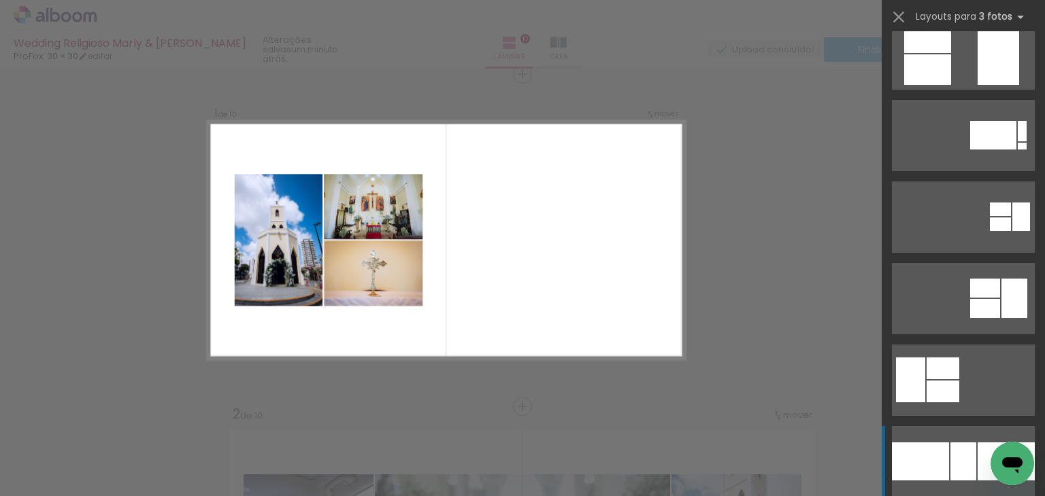
scroll to position [0, 0]
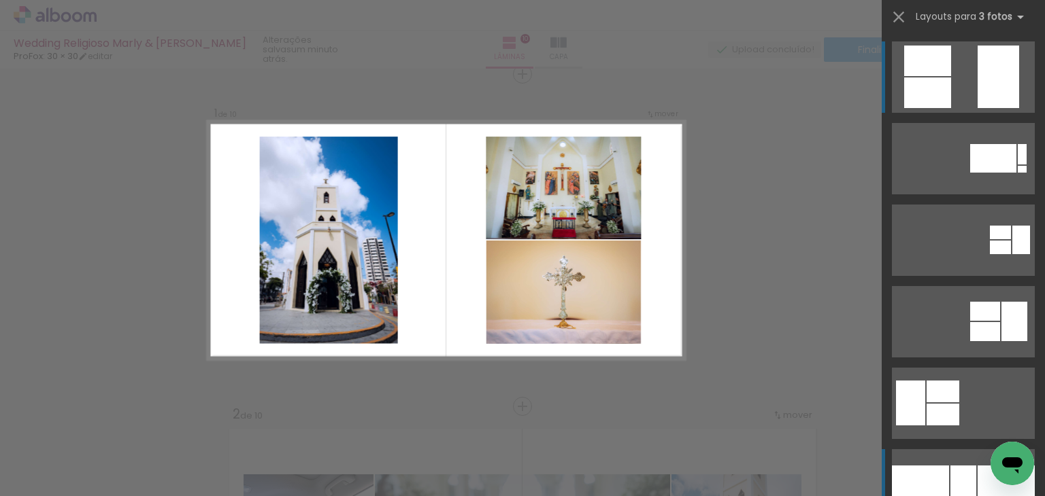
click at [969, 76] on quentale-layouter at bounding box center [963, 76] width 143 height 71
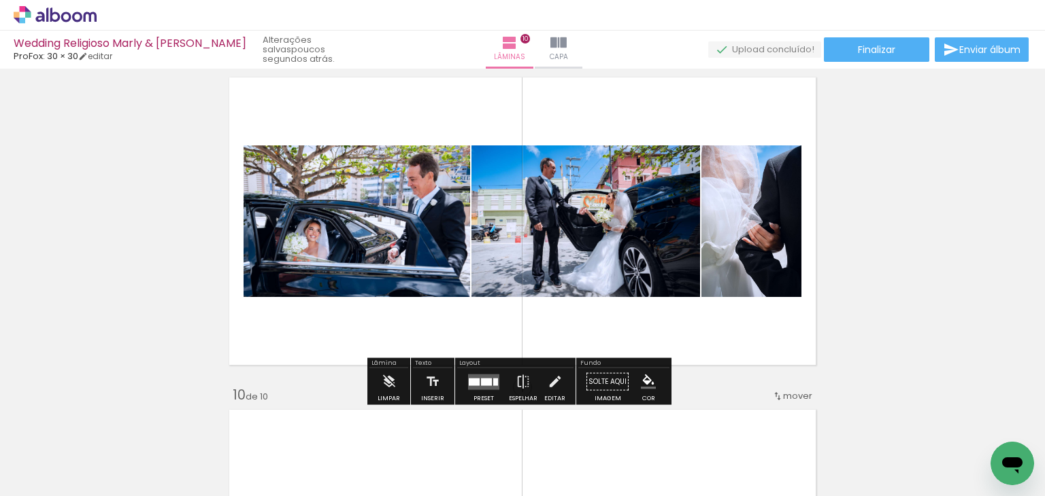
scroll to position [2721, 0]
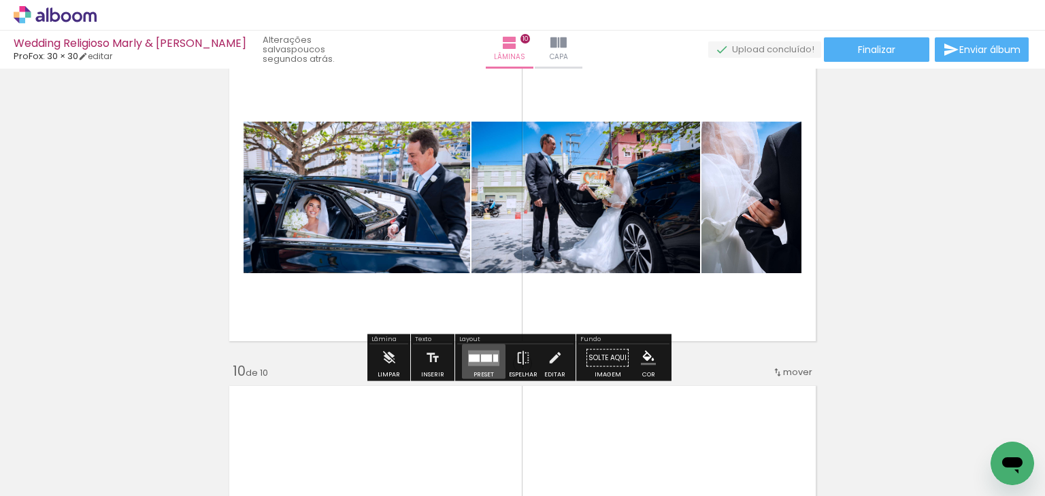
click at [481, 355] on div at bounding box center [486, 357] width 11 height 7
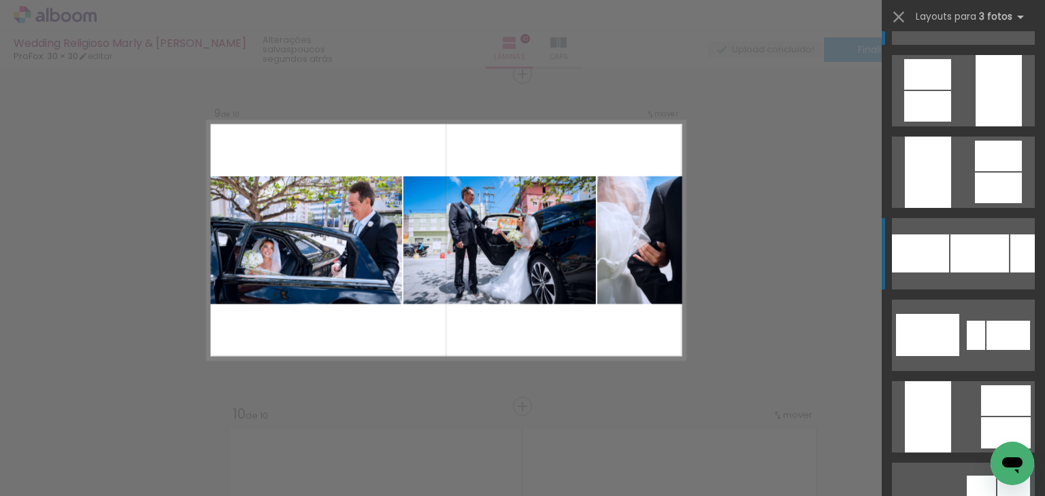
scroll to position [1573, 0]
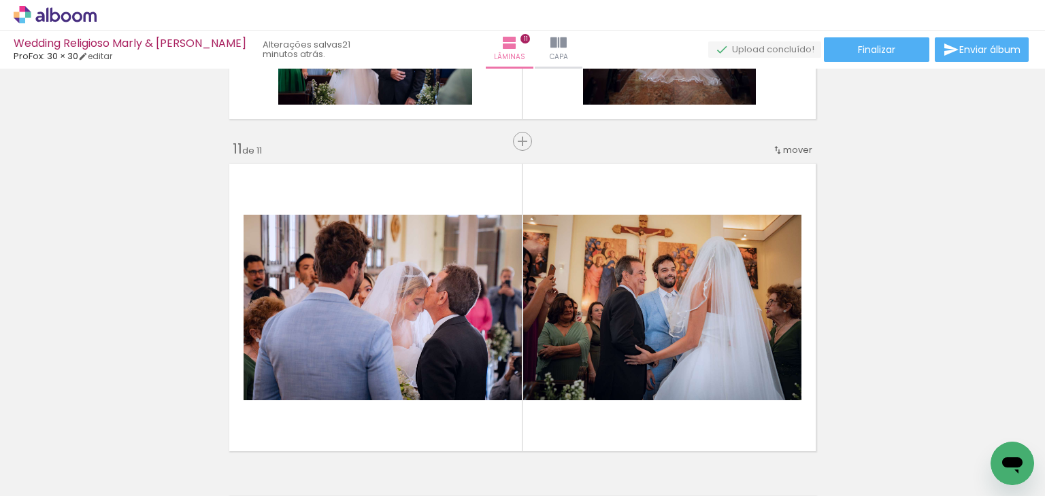
scroll to position [0, 2494]
